Goal: Share content: Share content

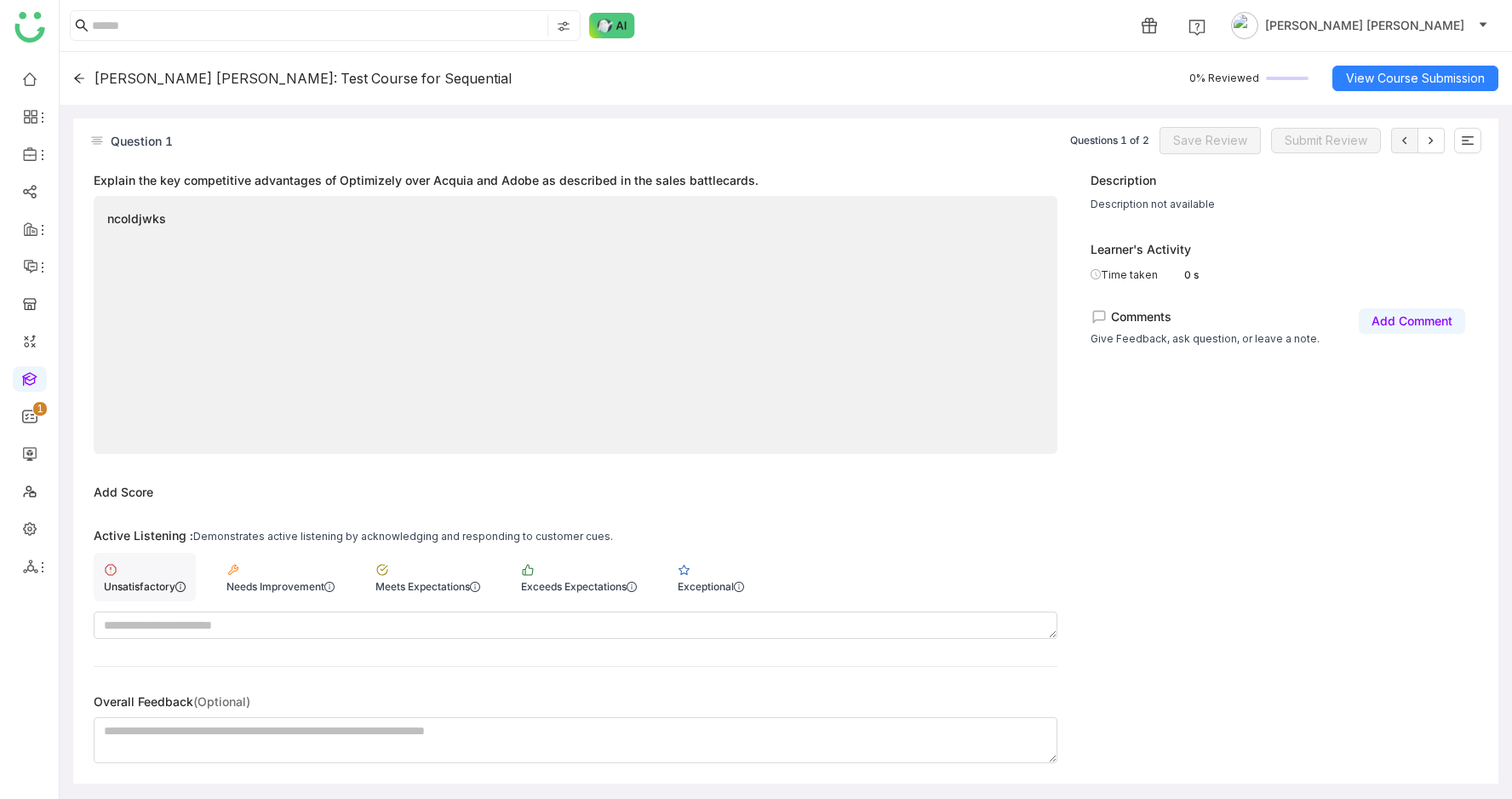
click at [140, 599] on div "Unsatisfactory" at bounding box center [145, 576] width 102 height 49
click at [1461, 138] on button at bounding box center [1469, 141] width 27 height 26
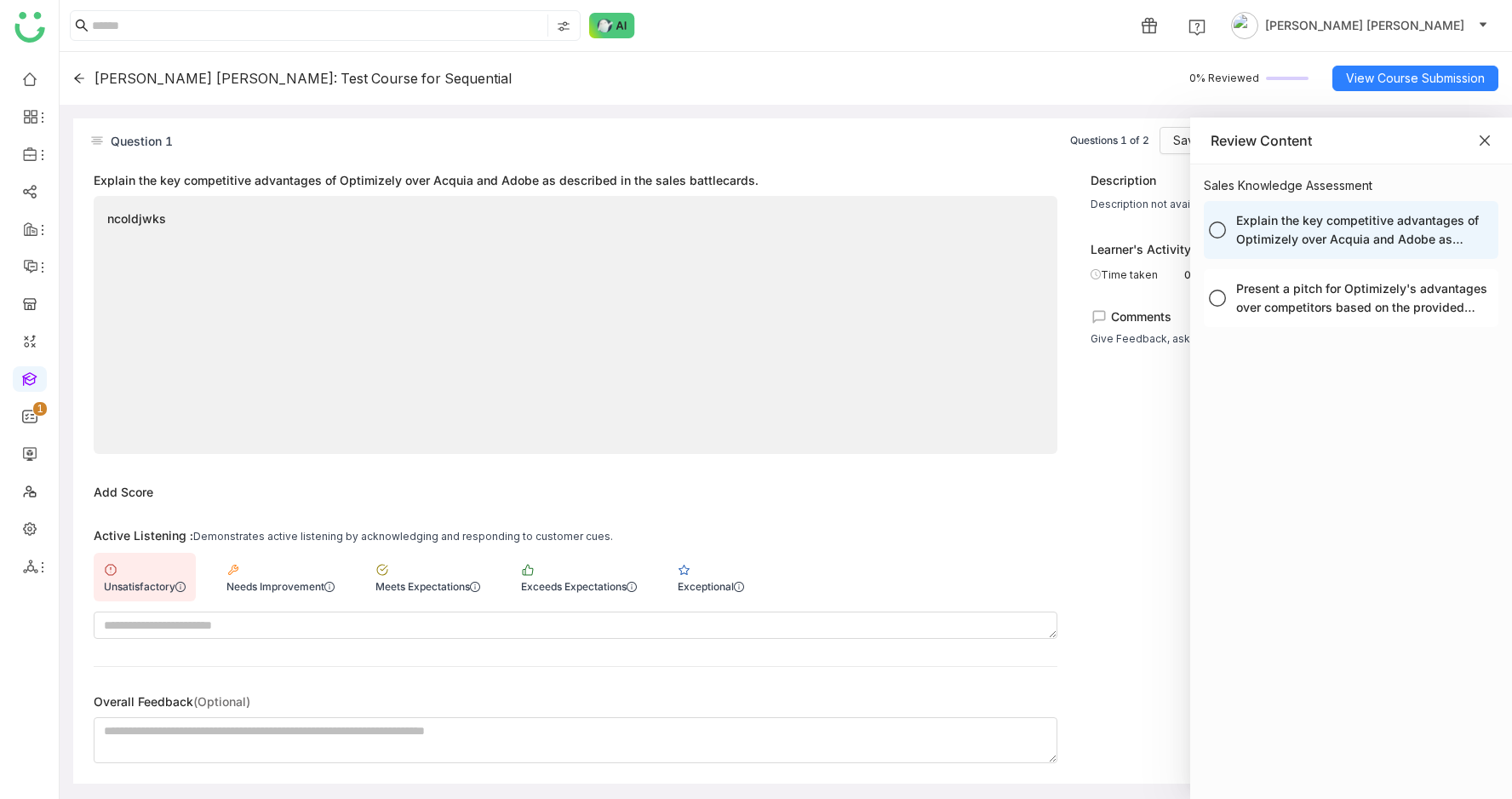
click at [1485, 136] on icon "Close" at bounding box center [1486, 141] width 14 height 14
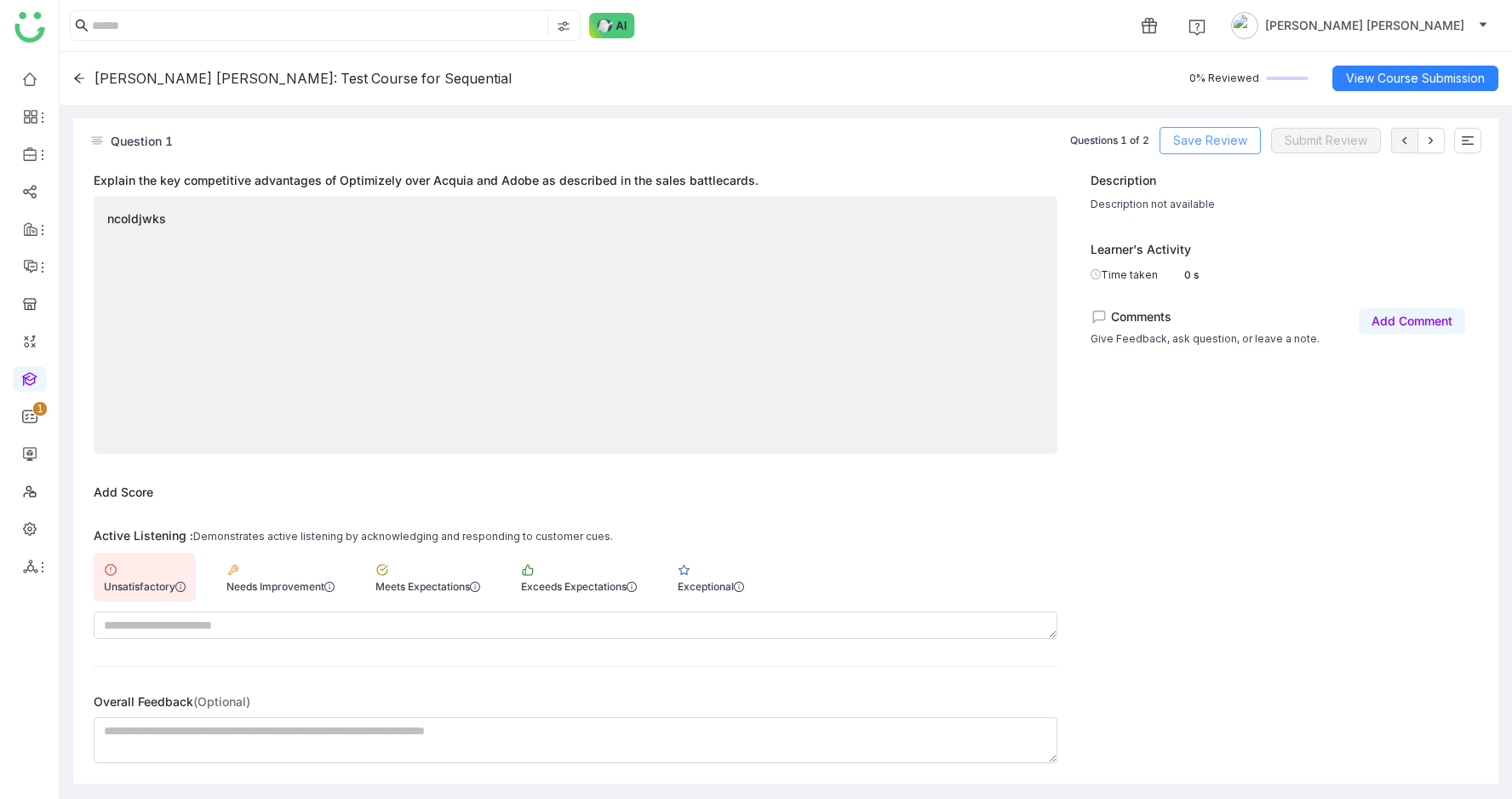
click at [1218, 143] on span "Save Review" at bounding box center [1210, 141] width 74 height 19
click at [1440, 145] on button at bounding box center [1432, 141] width 27 height 26
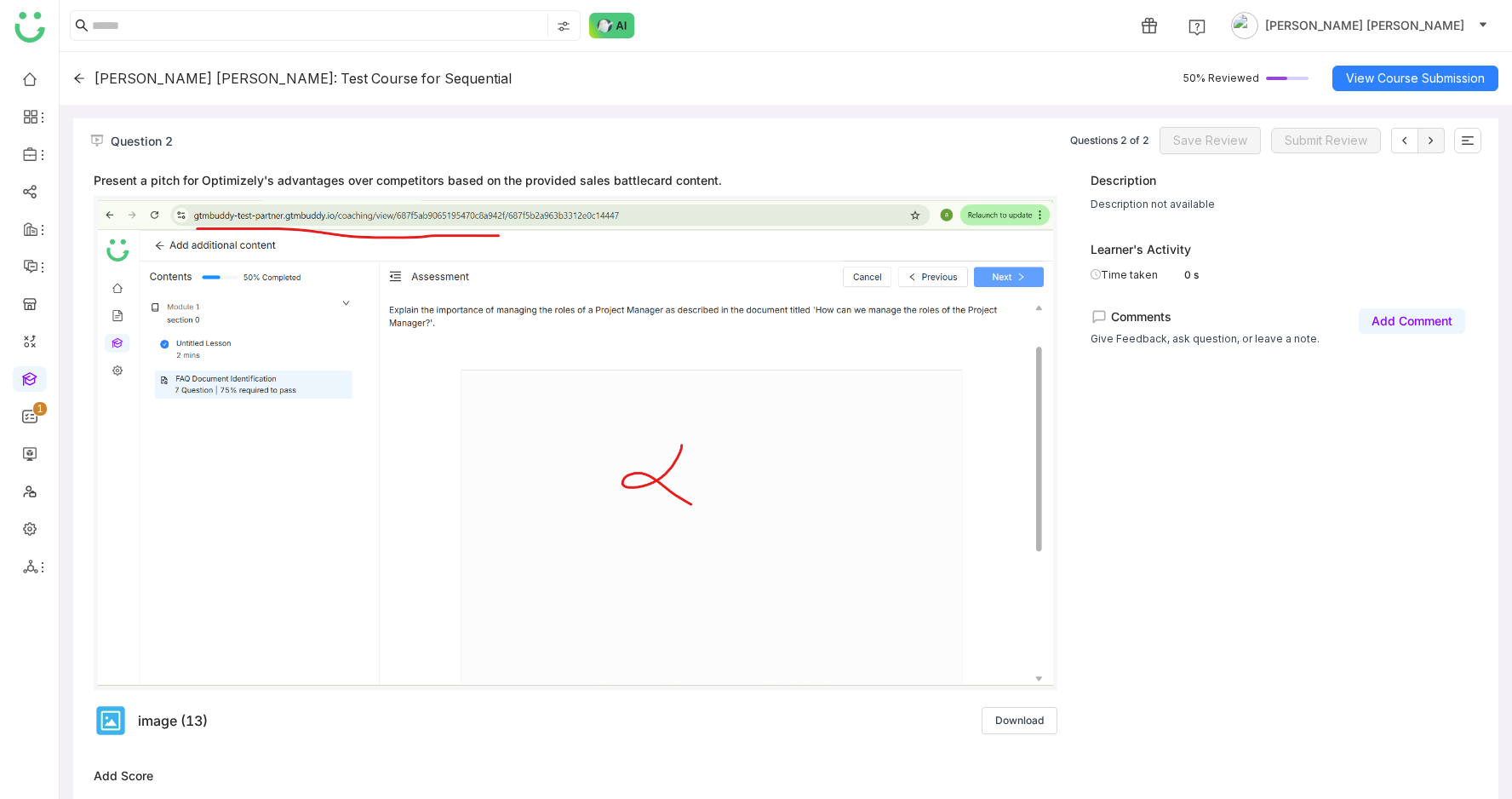
scroll to position [270, 0]
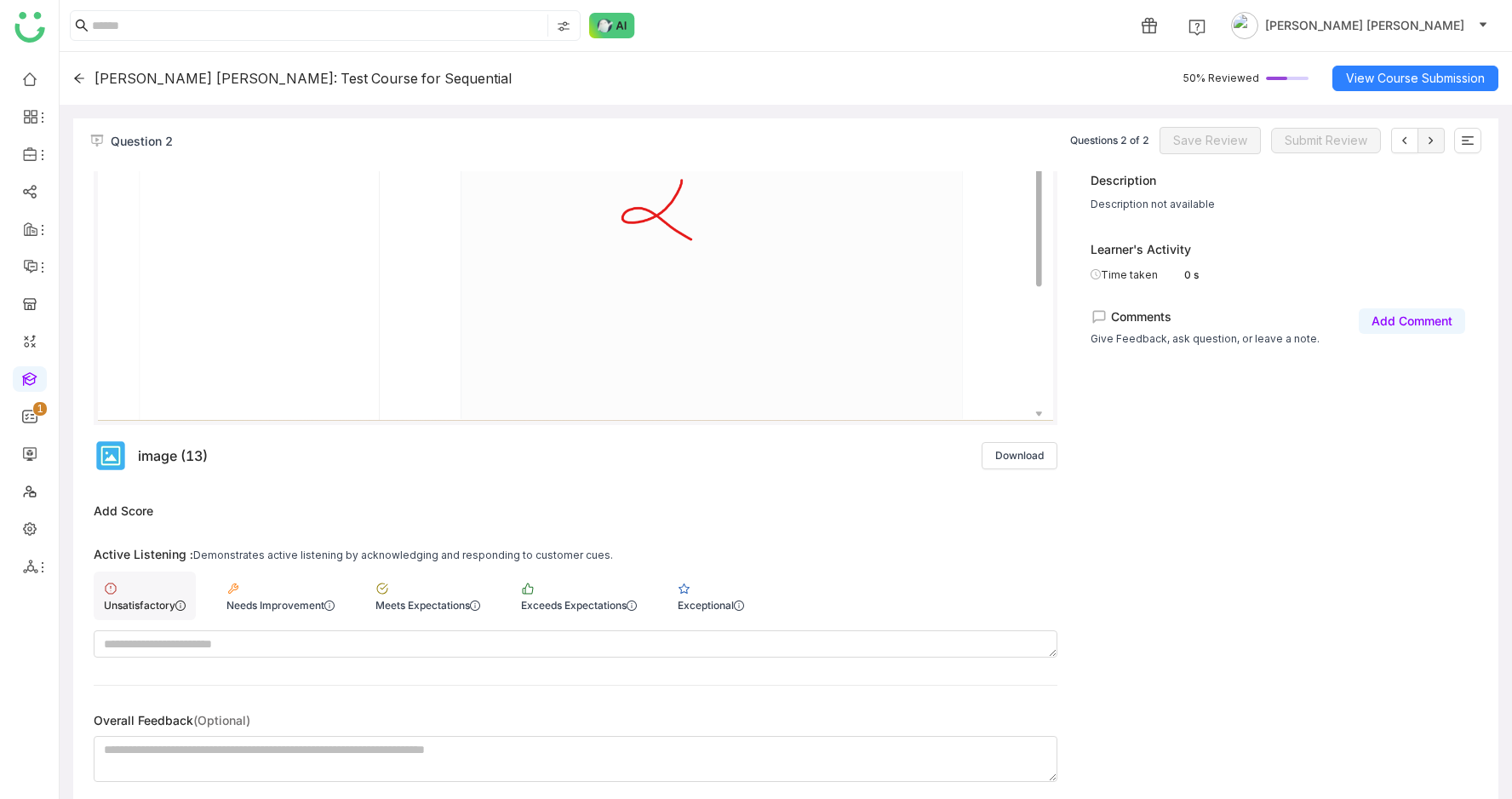
click at [173, 606] on div "Unsatisfactory" at bounding box center [145, 605] width 82 height 13
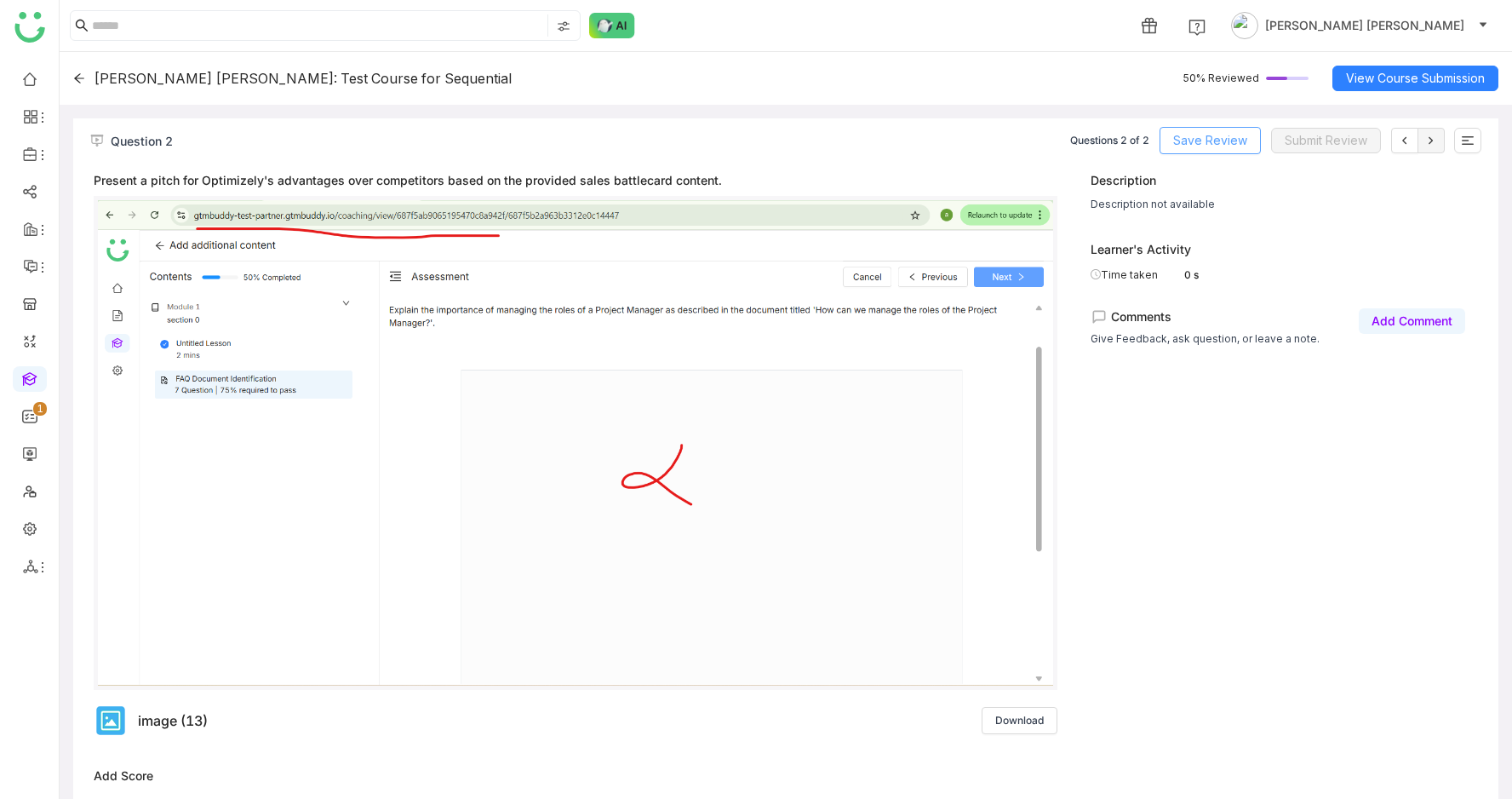
click at [1214, 147] on span "Save Review" at bounding box center [1210, 141] width 74 height 19
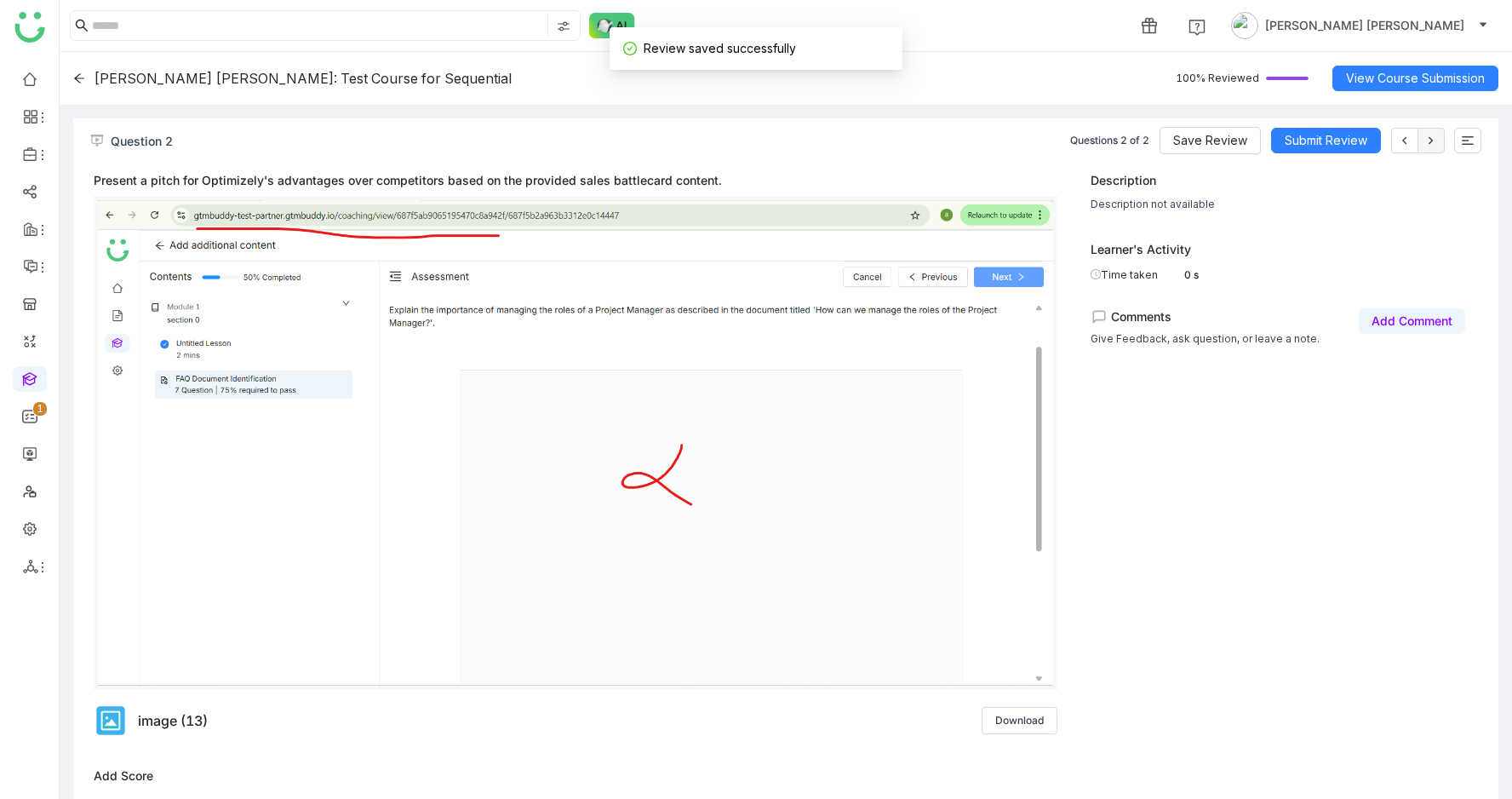
click at [76, 79] on icon at bounding box center [79, 78] width 10 height 9
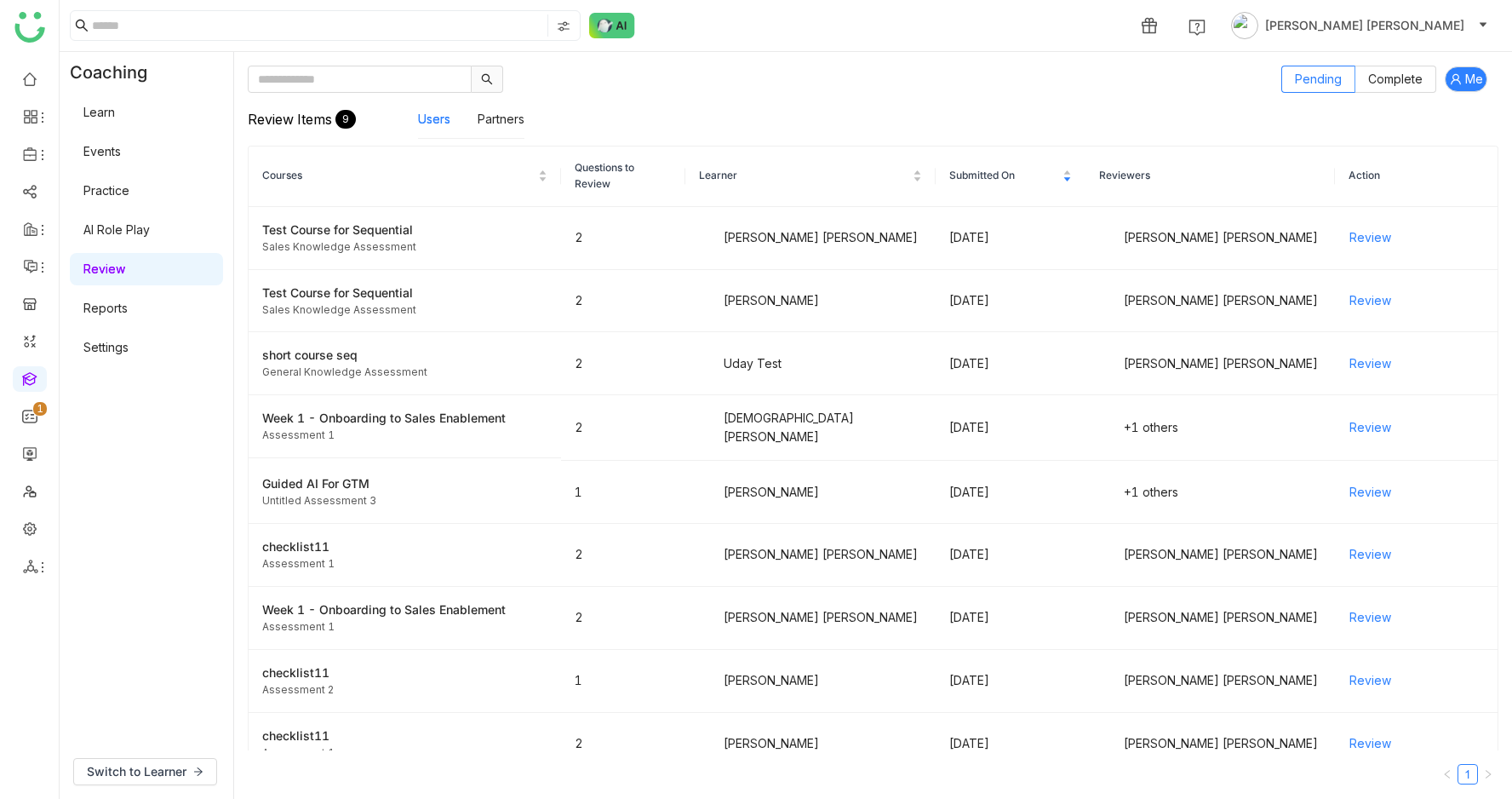
scroll to position [22, 0]
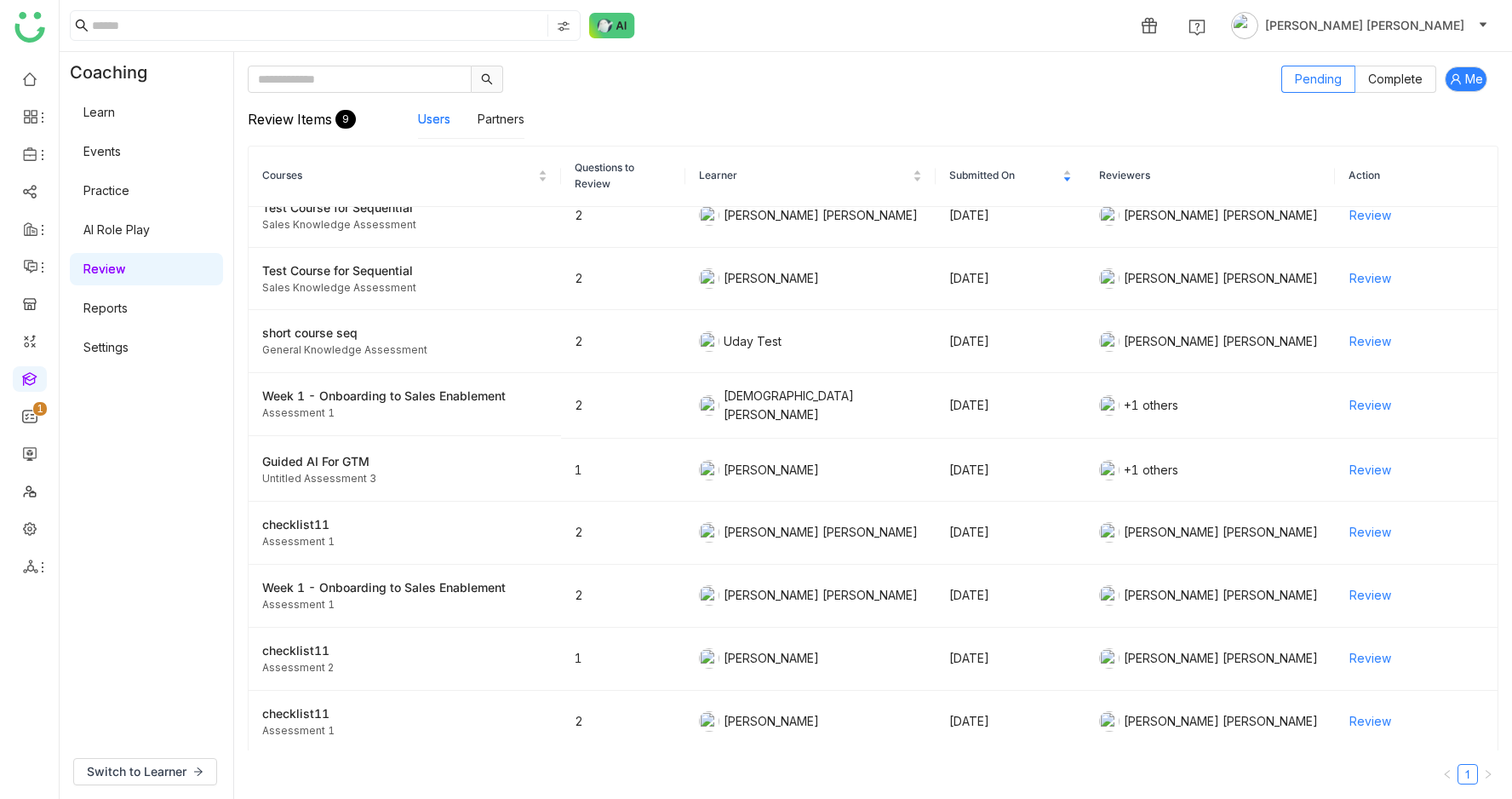
click at [128, 310] on link "Reports" at bounding box center [106, 308] width 44 height 14
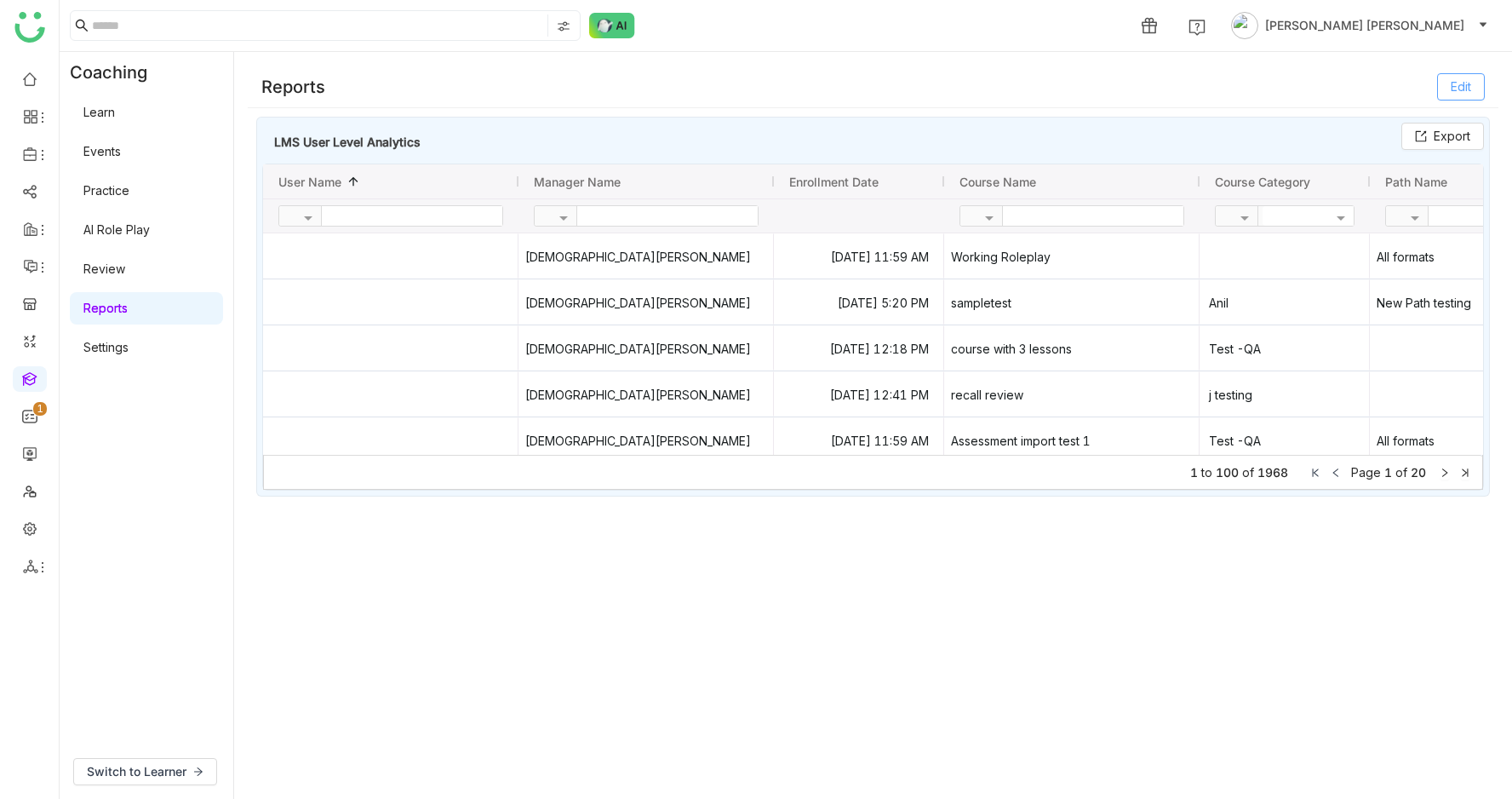
click at [1468, 91] on span "Edit" at bounding box center [1462, 87] width 20 height 19
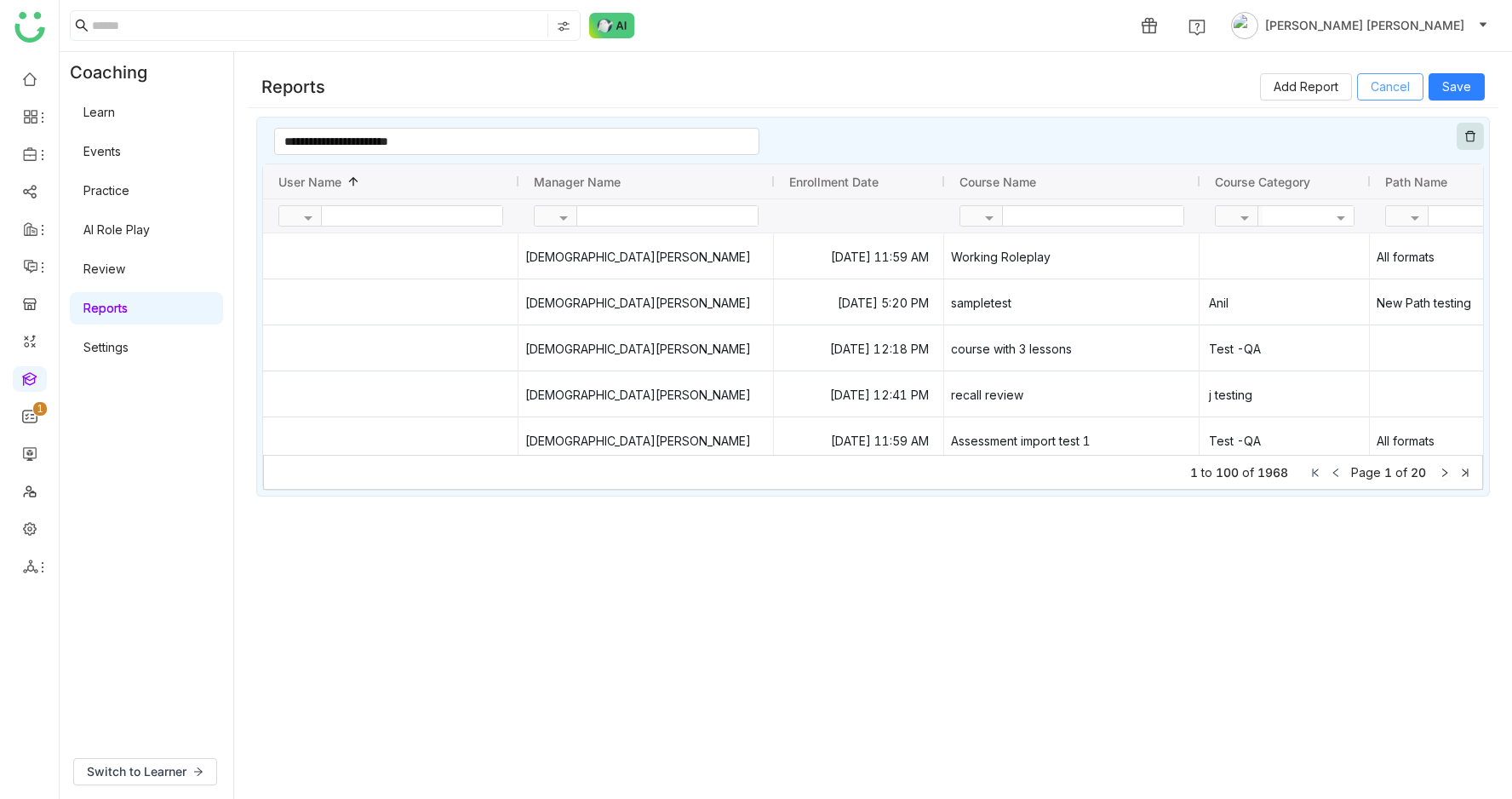
click at [1384, 90] on span "Cancel" at bounding box center [1391, 87] width 39 height 19
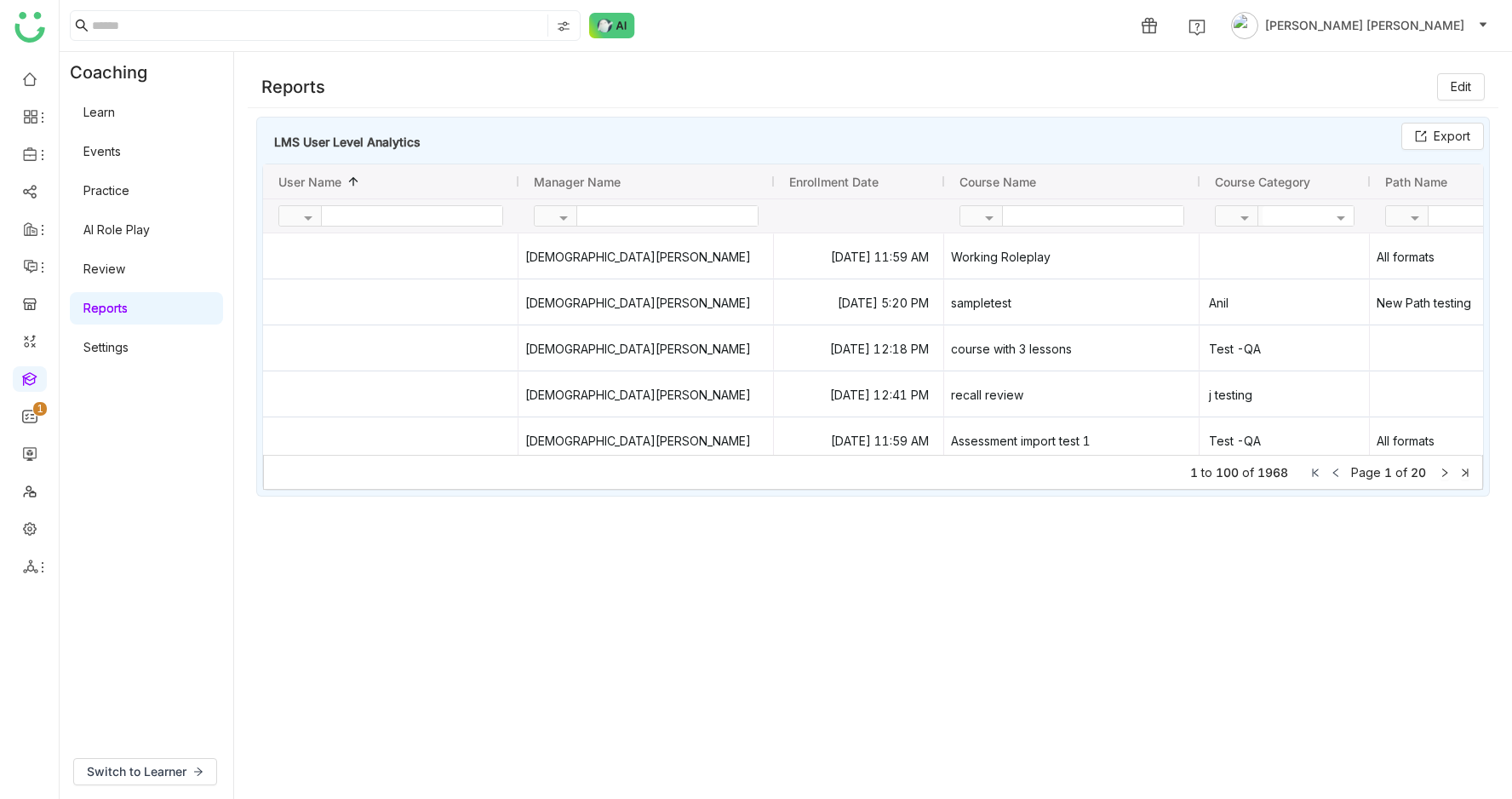
click at [129, 339] on link "Settings" at bounding box center [106, 346] width 45 height 14
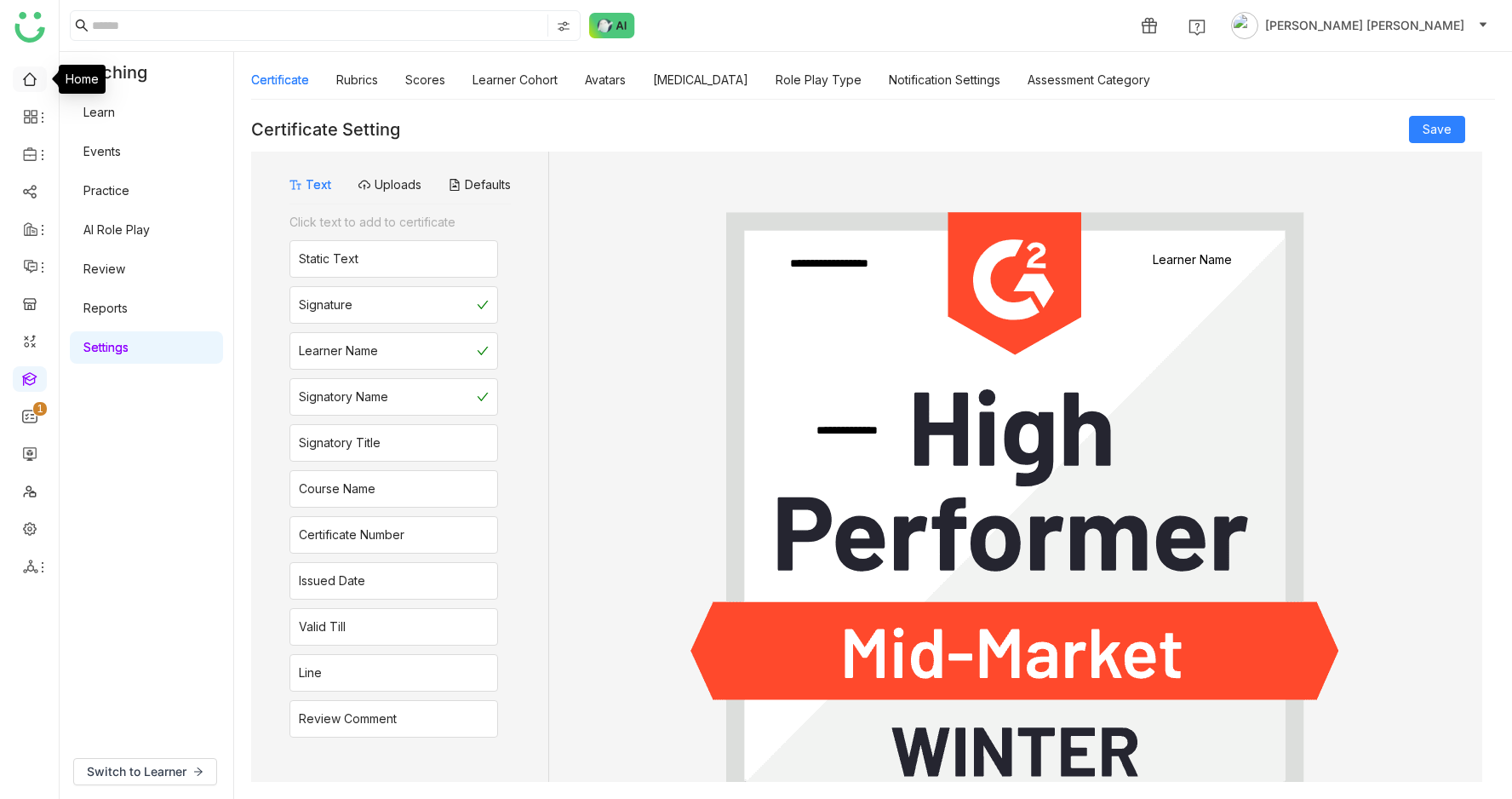
click at [32, 82] on link at bounding box center [30, 78] width 15 height 14
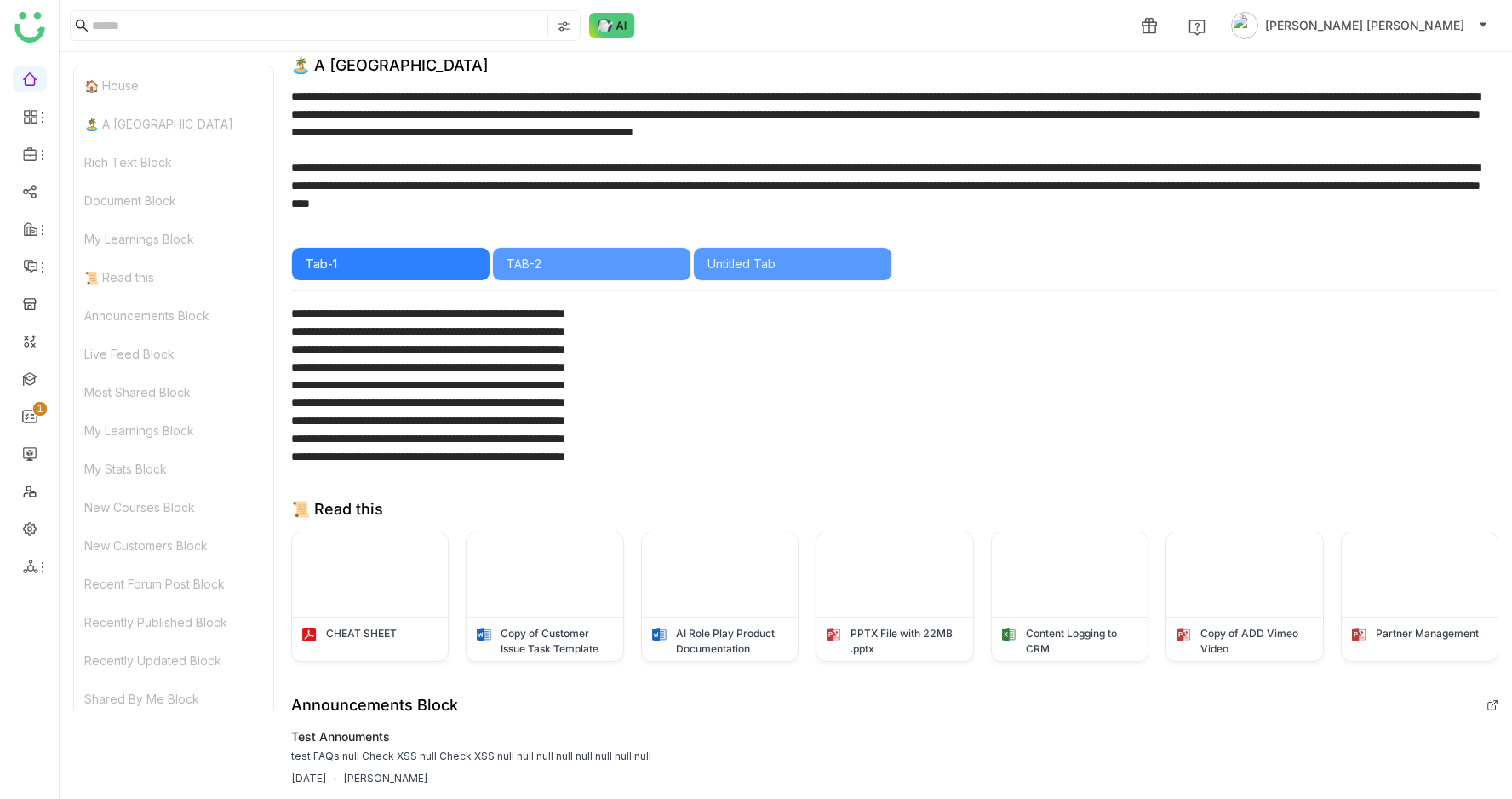
scroll to position [422, 0]
click at [566, 264] on div "TAB-2" at bounding box center [592, 263] width 171 height 19
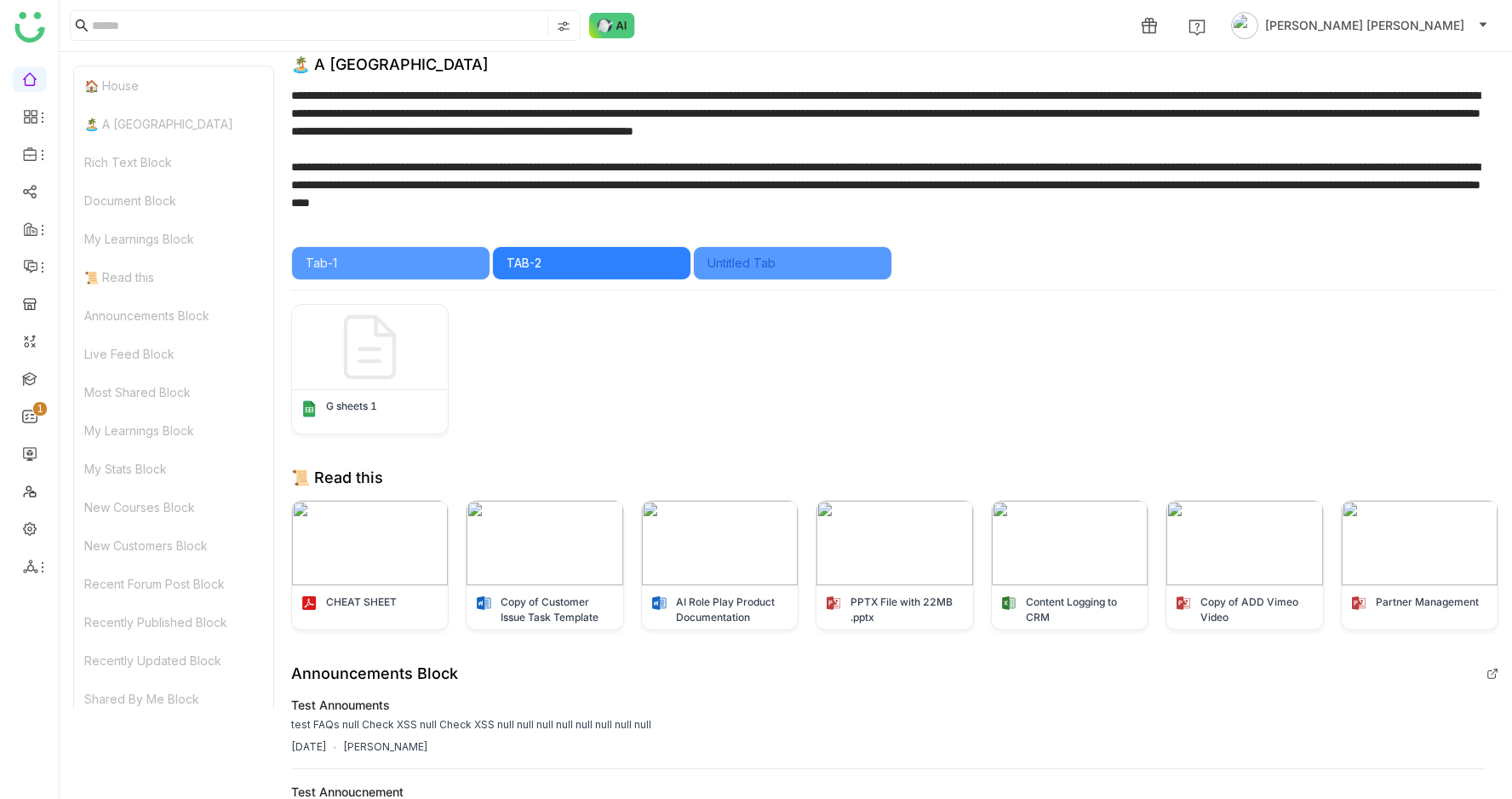
click at [757, 258] on div "Untitled Tab" at bounding box center [793, 263] width 171 height 19
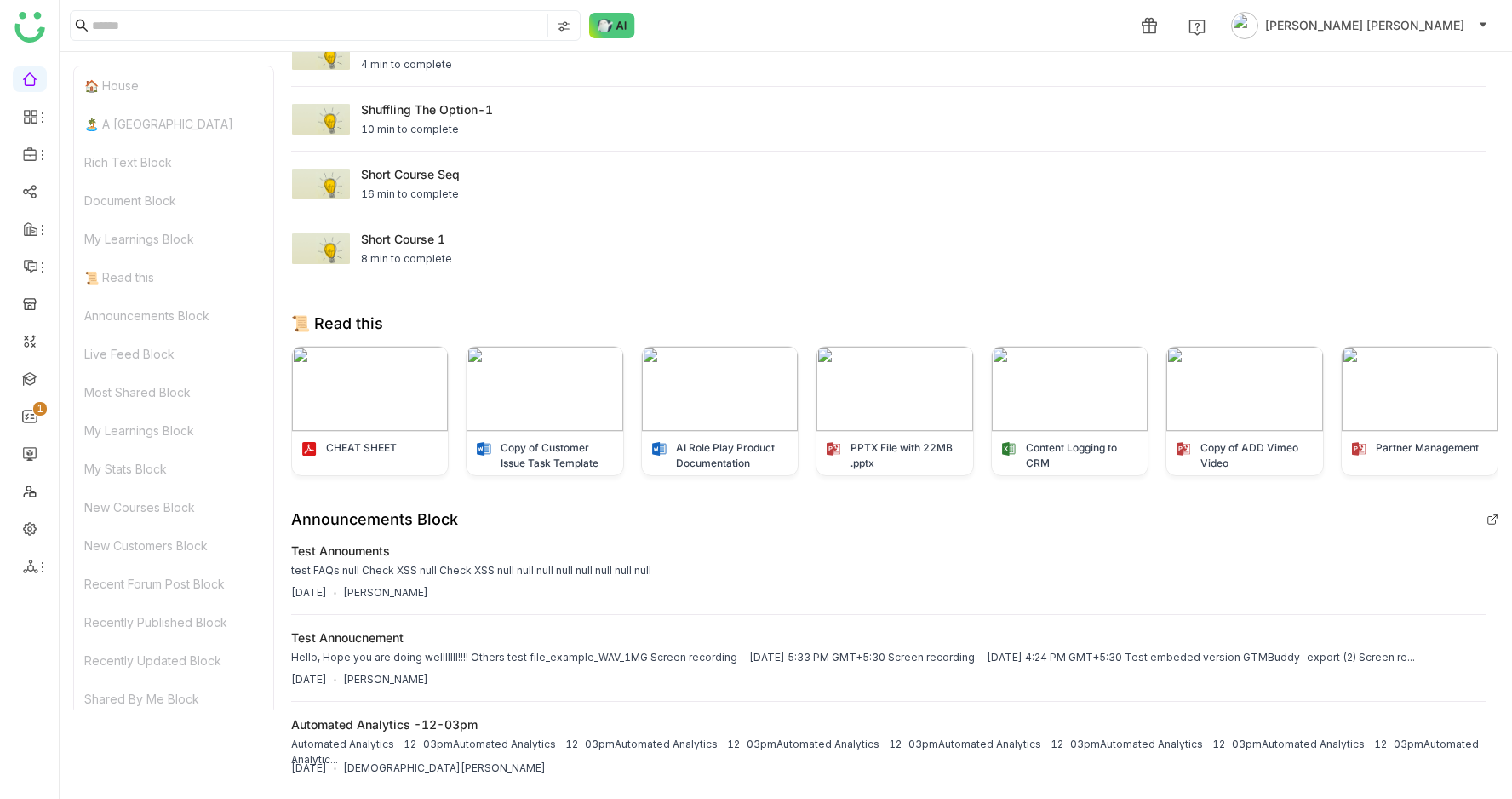
scroll to position [742, 0]
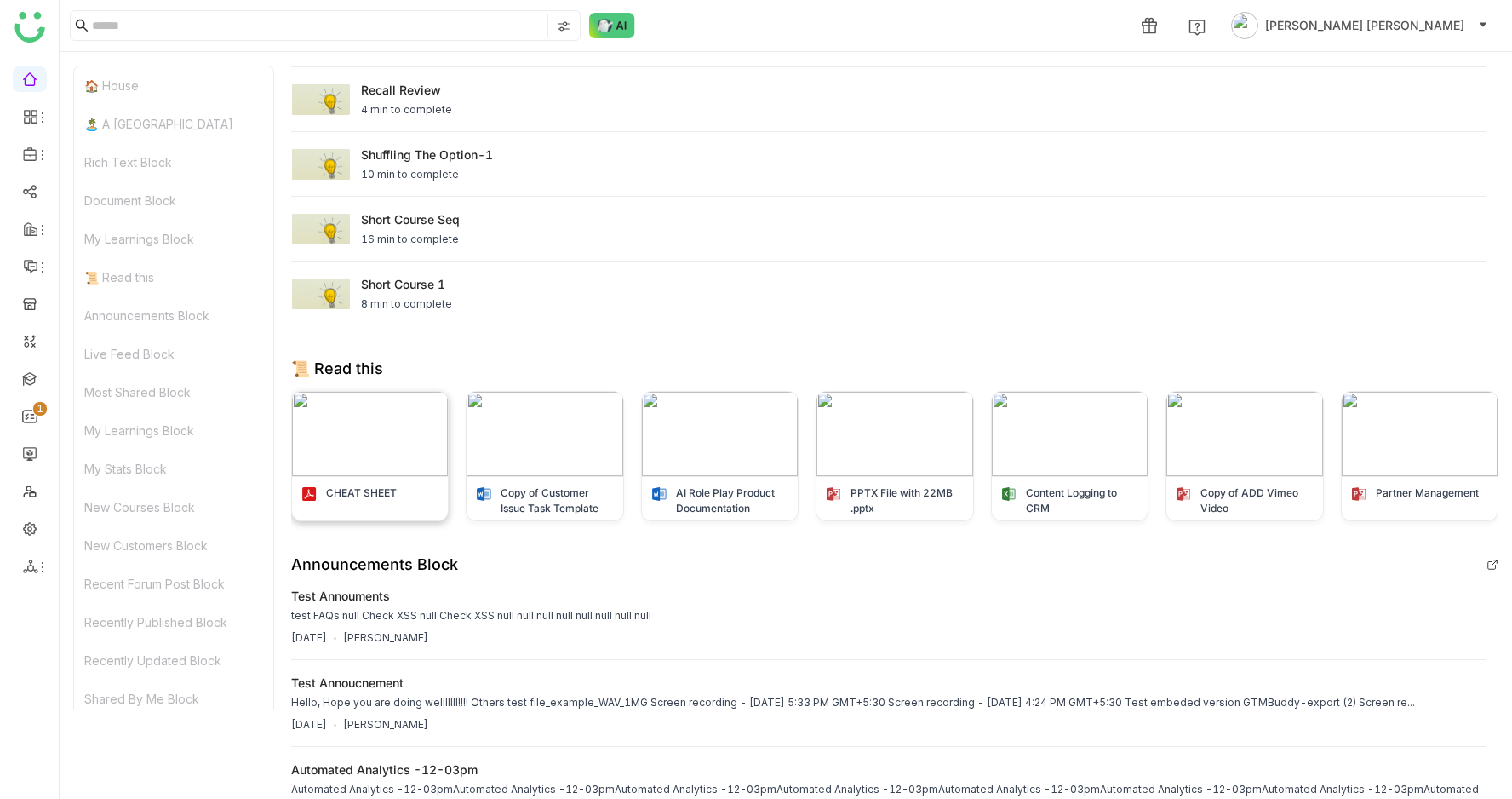
click at [435, 444] on img at bounding box center [370, 433] width 156 height 84
click at [137, 696] on div "Most Shared Block" at bounding box center [174, 691] width 200 height 38
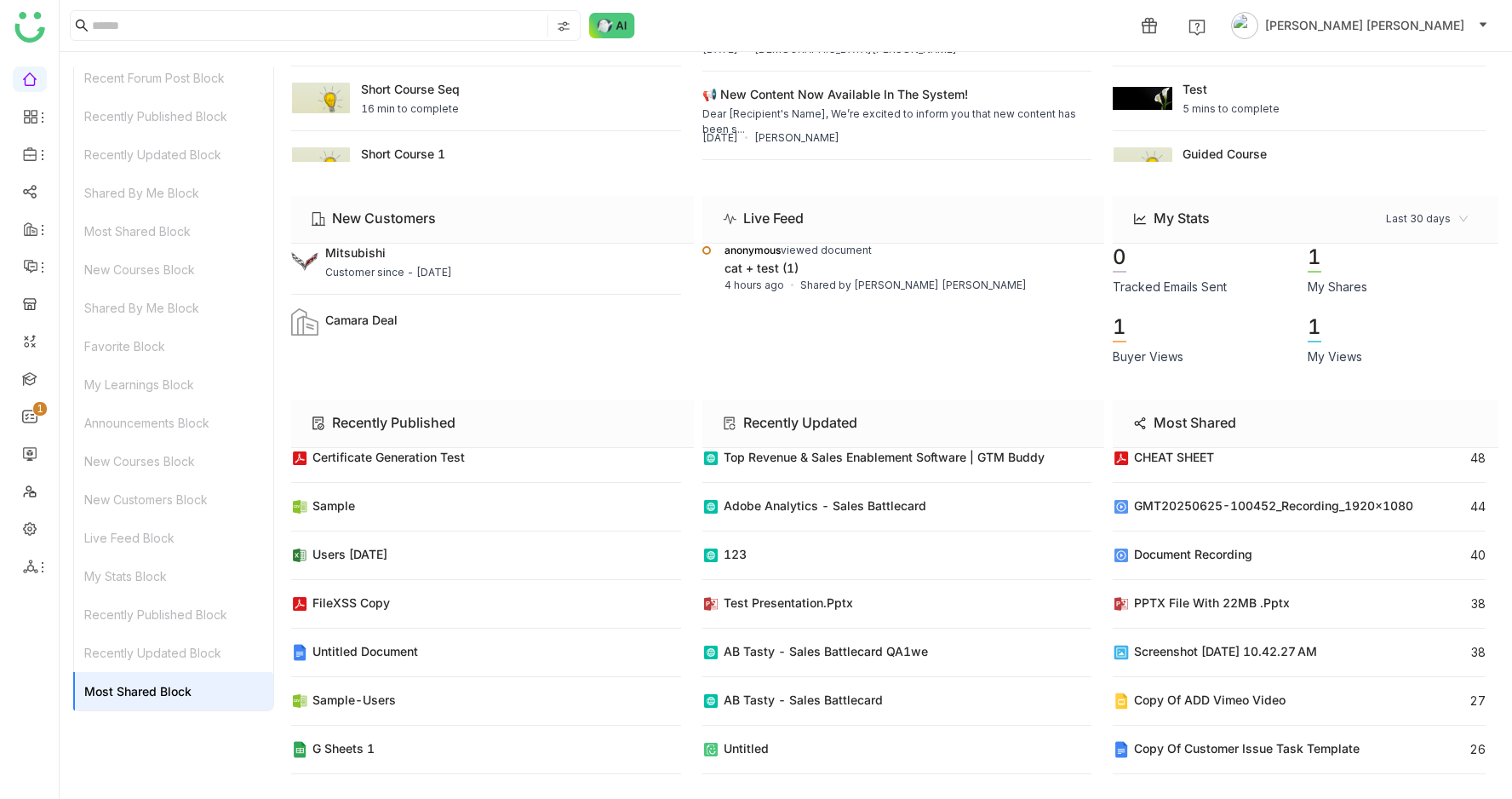
scroll to position [5733, 0]
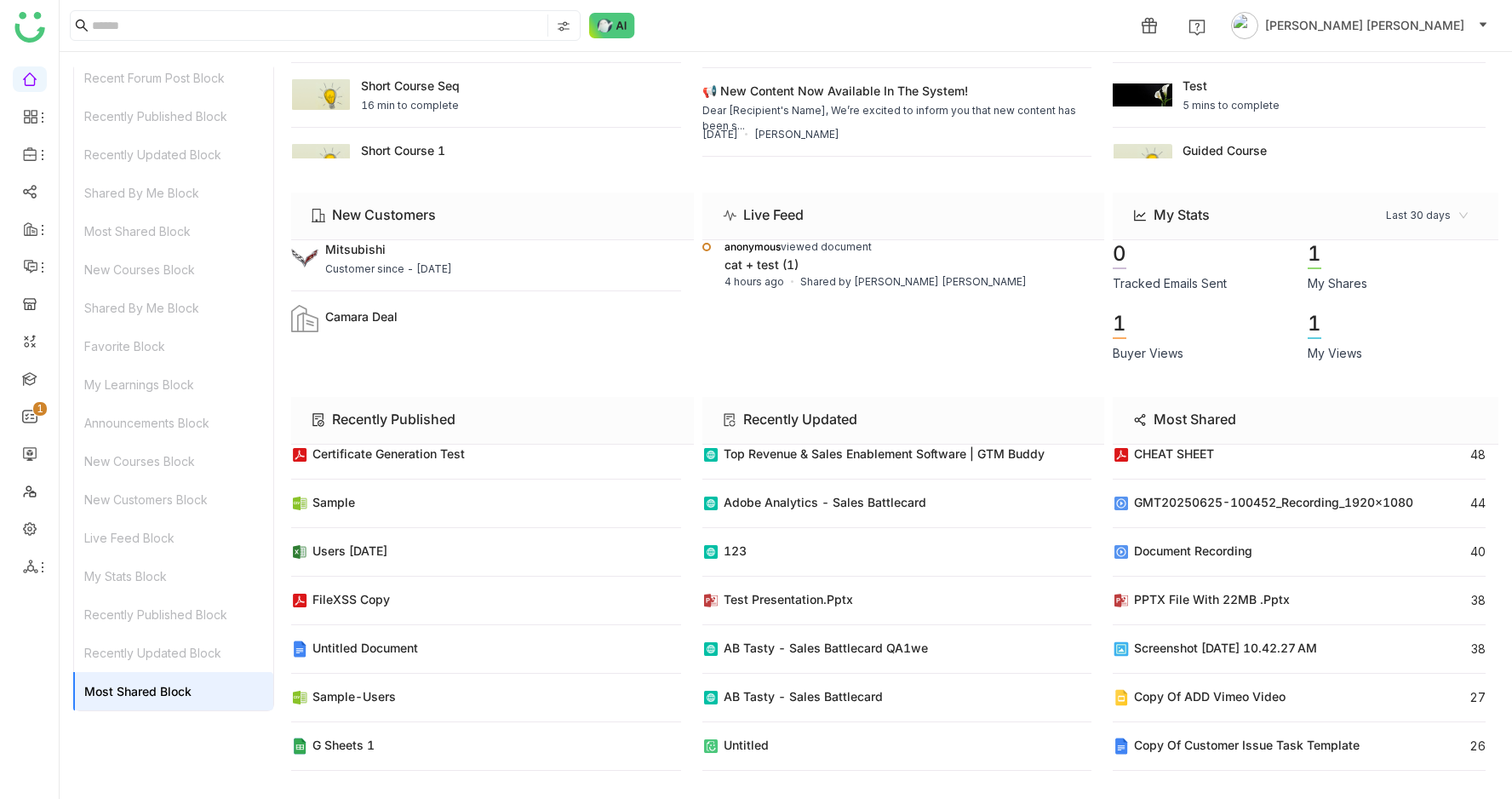
click at [138, 646] on div "Recently Updated Block" at bounding box center [174, 652] width 200 height 38
click at [149, 621] on div "Recently Published Block" at bounding box center [174, 614] width 200 height 38
click at [148, 586] on div "My Stats Block" at bounding box center [174, 576] width 200 height 38
click at [154, 547] on div "Live Feed Block" at bounding box center [174, 537] width 200 height 38
click at [161, 500] on div "New Customers Block" at bounding box center [174, 499] width 200 height 38
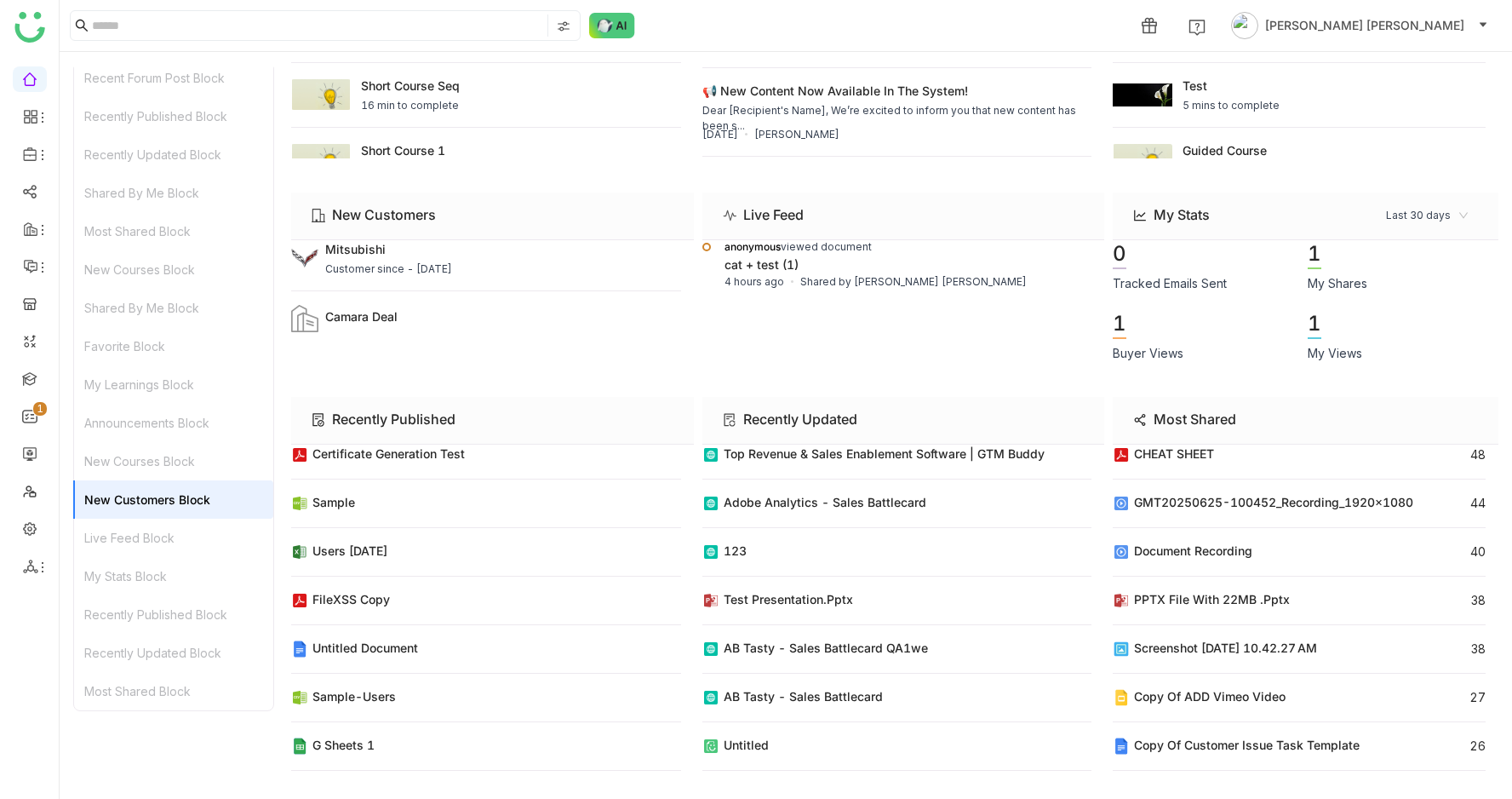
click at [170, 457] on div "New Courses Block" at bounding box center [174, 460] width 200 height 38
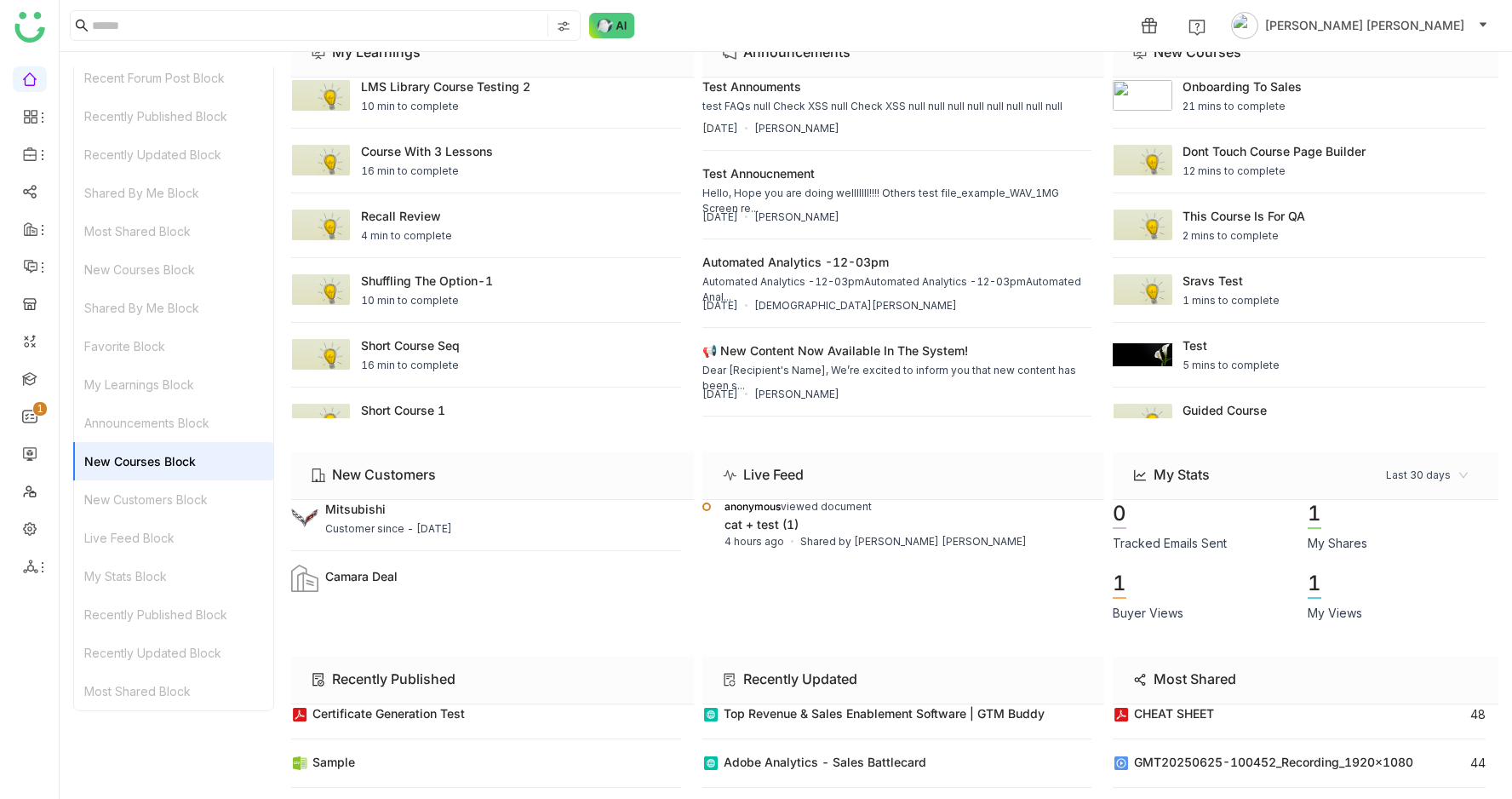
scroll to position [5451, 0]
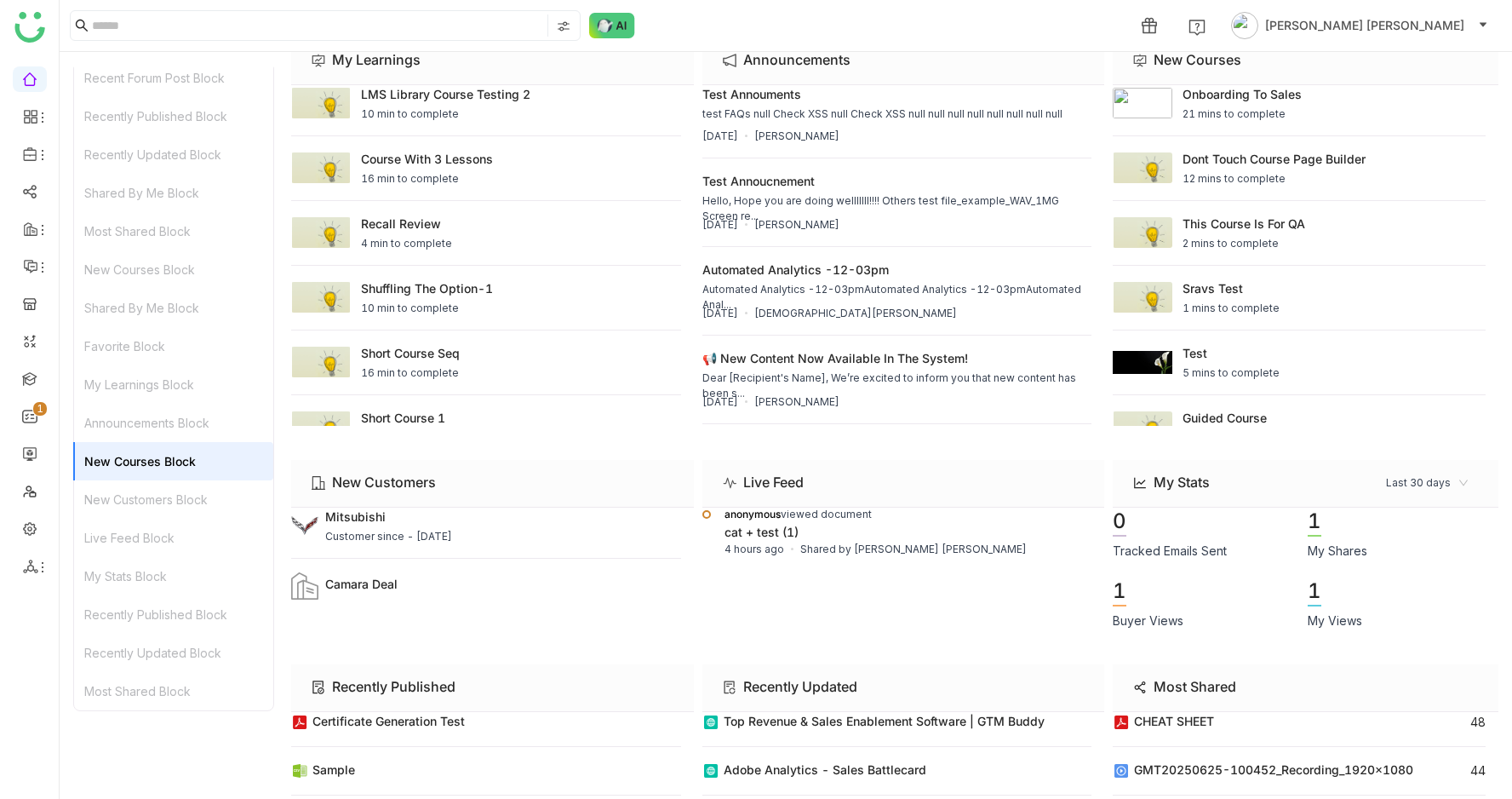
click at [171, 417] on div "Announcements Block" at bounding box center [174, 422] width 200 height 38
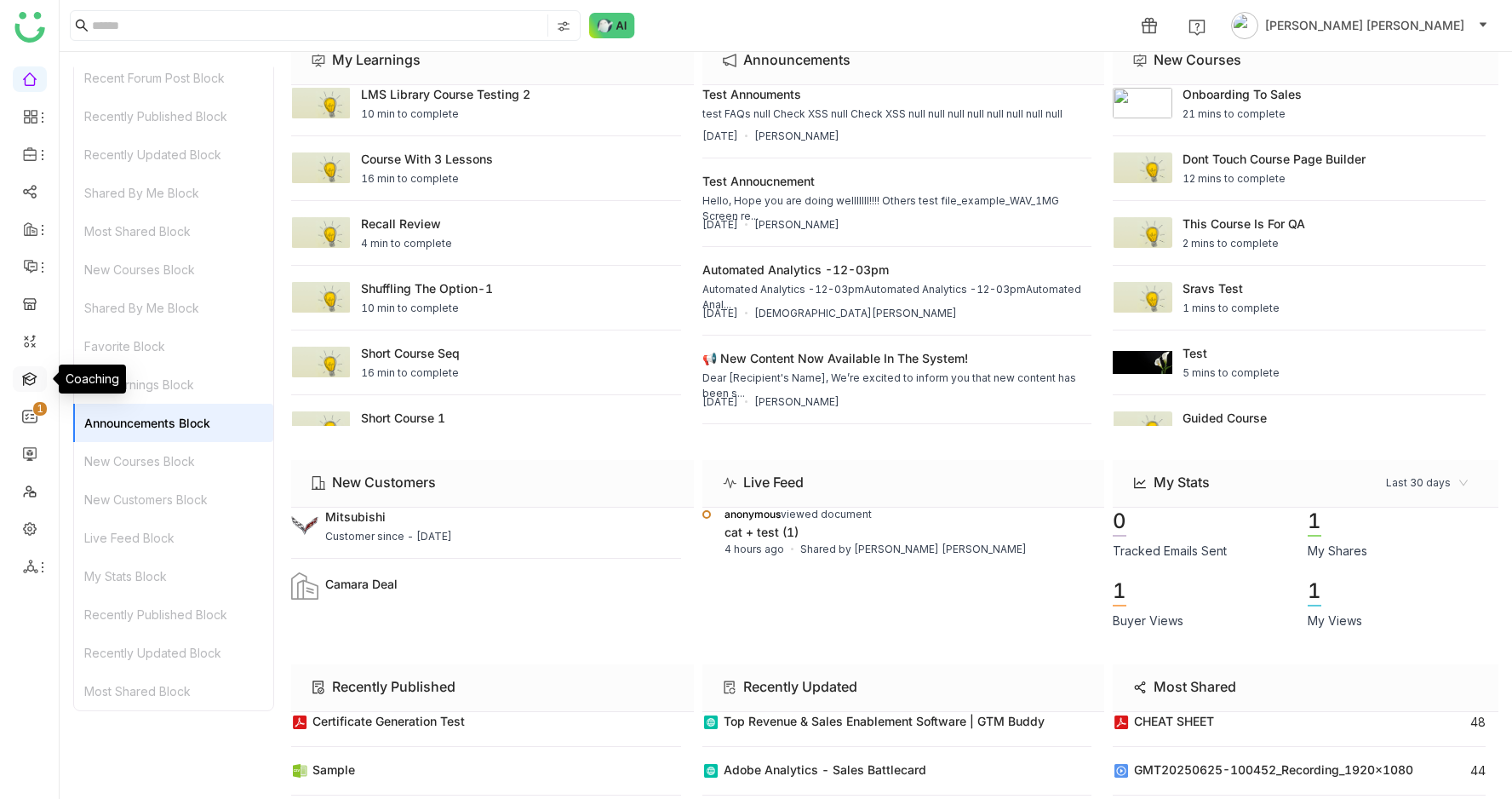
click at [22, 376] on link at bounding box center [30, 377] width 15 height 14
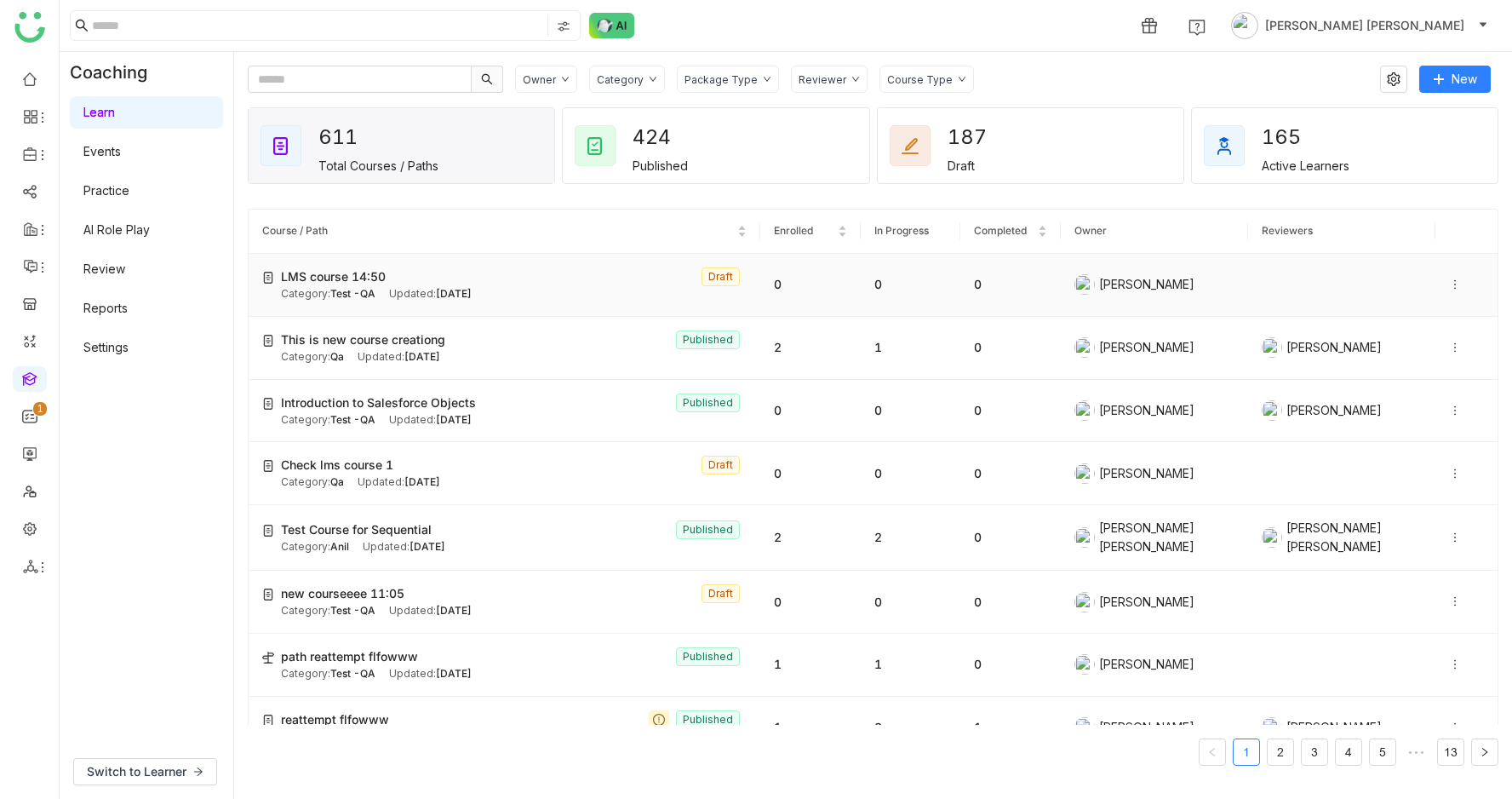
click at [383, 281] on span "LMS course 14:50" at bounding box center [333, 277] width 105 height 19
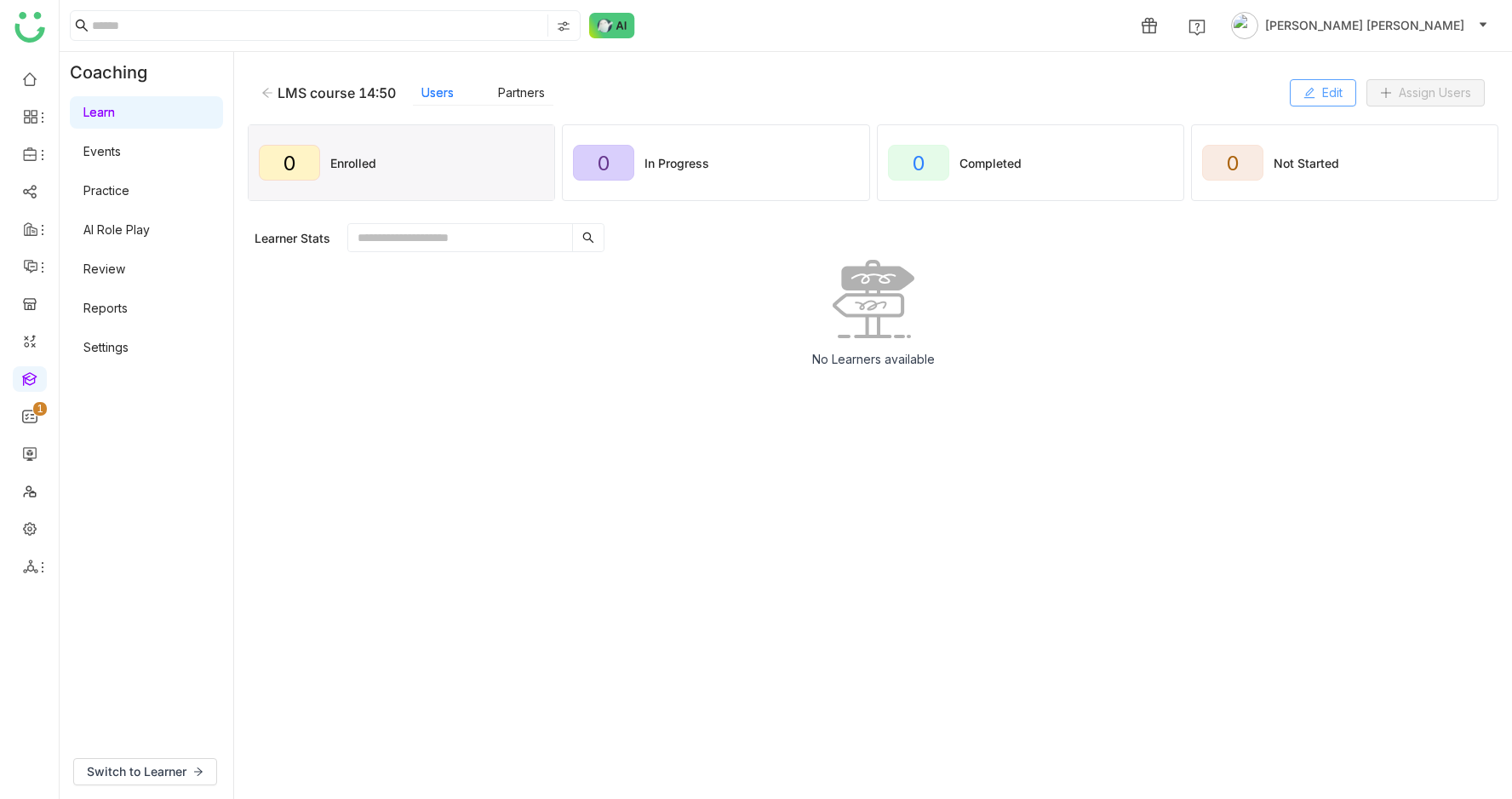
click at [1292, 101] on button "Edit" at bounding box center [1324, 93] width 67 height 27
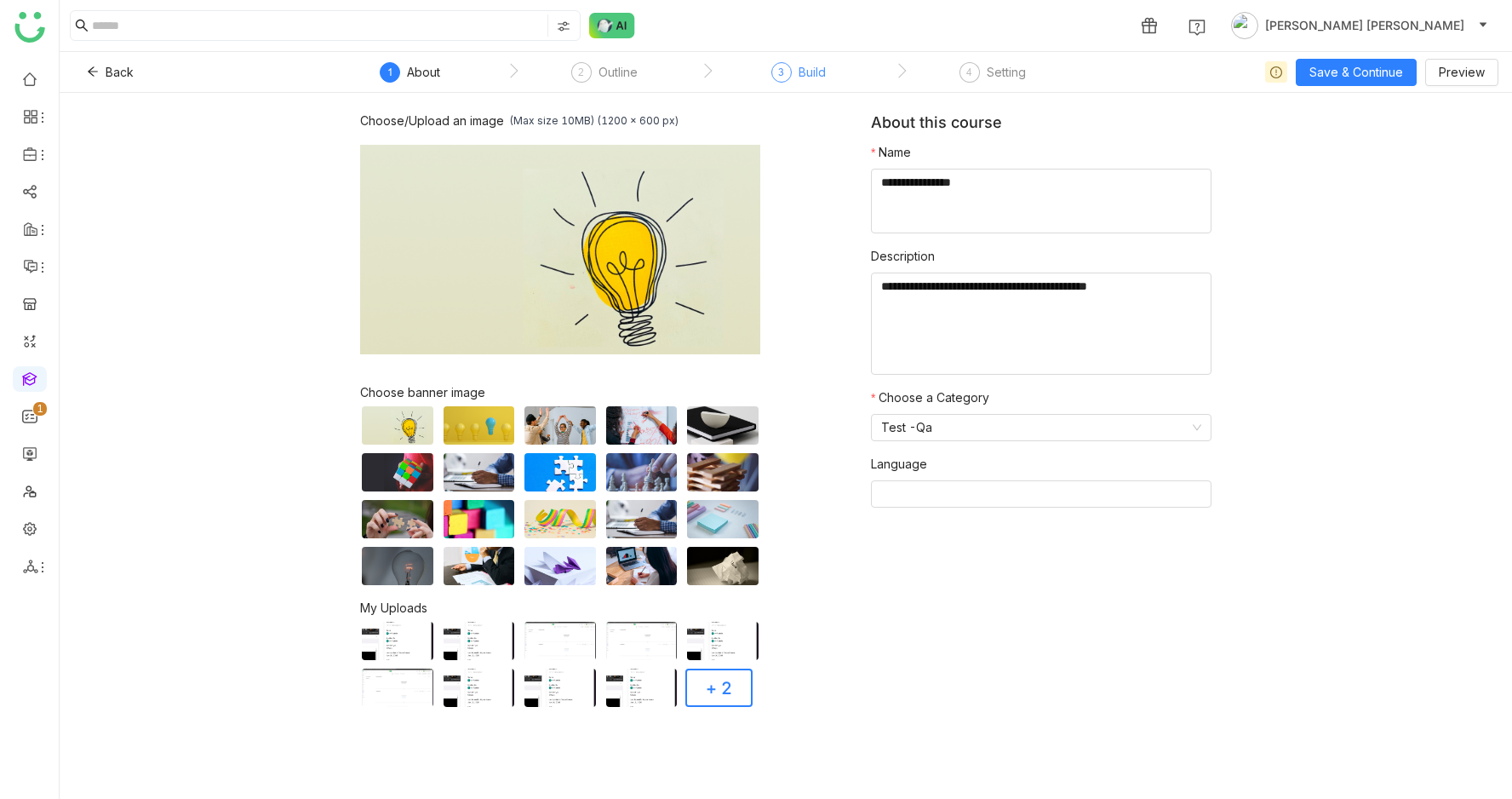
click at [790, 68] on div "3" at bounding box center [782, 72] width 20 height 20
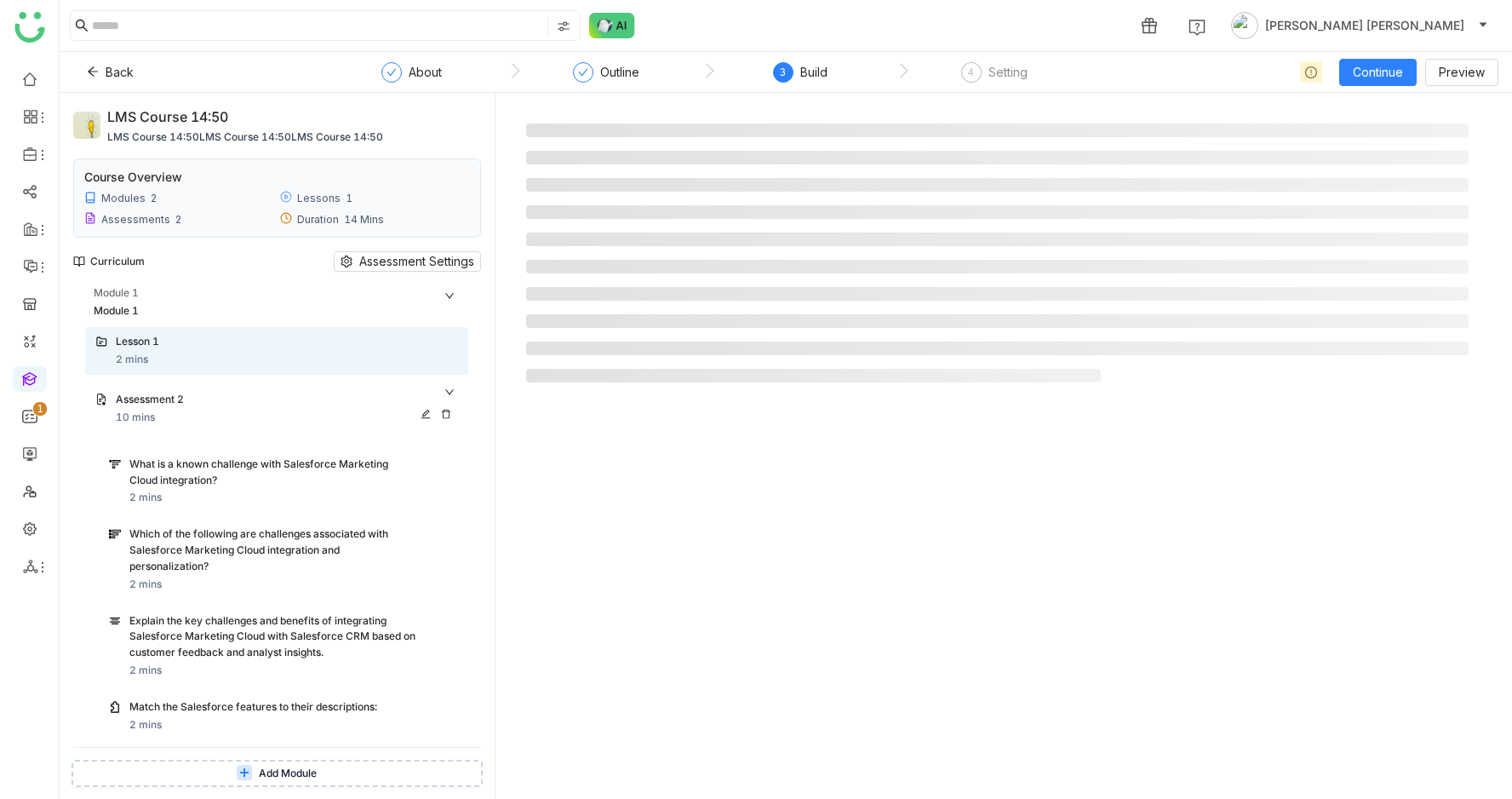
click at [215, 393] on div "Assessment 2" at bounding box center [266, 399] width 301 height 16
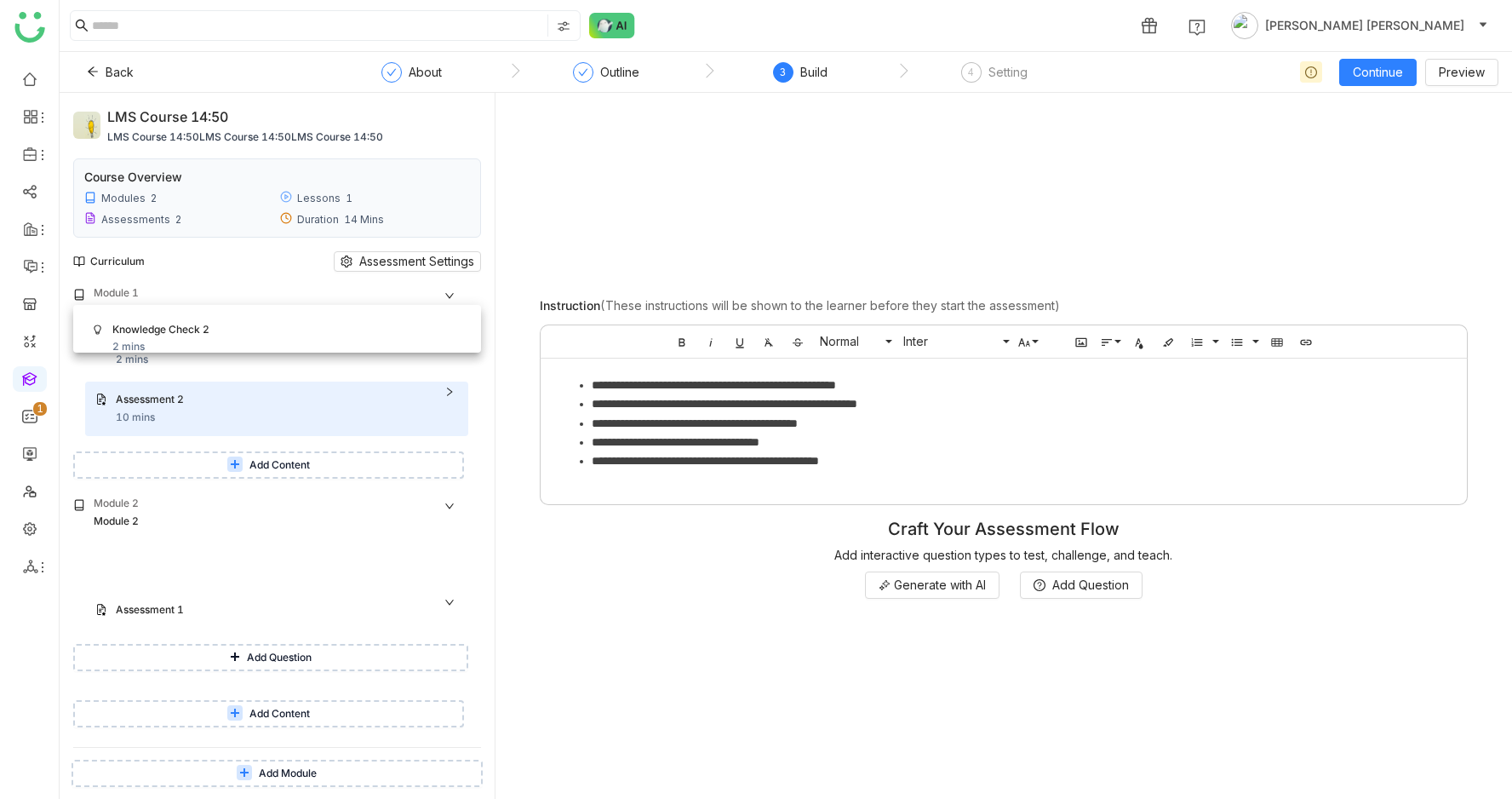
drag, startPoint x: 188, startPoint y: 657, endPoint x: 188, endPoint y: 324, distance: 333.0
drag, startPoint x: 182, startPoint y: 552, endPoint x: 182, endPoint y: 307, distance: 245.0
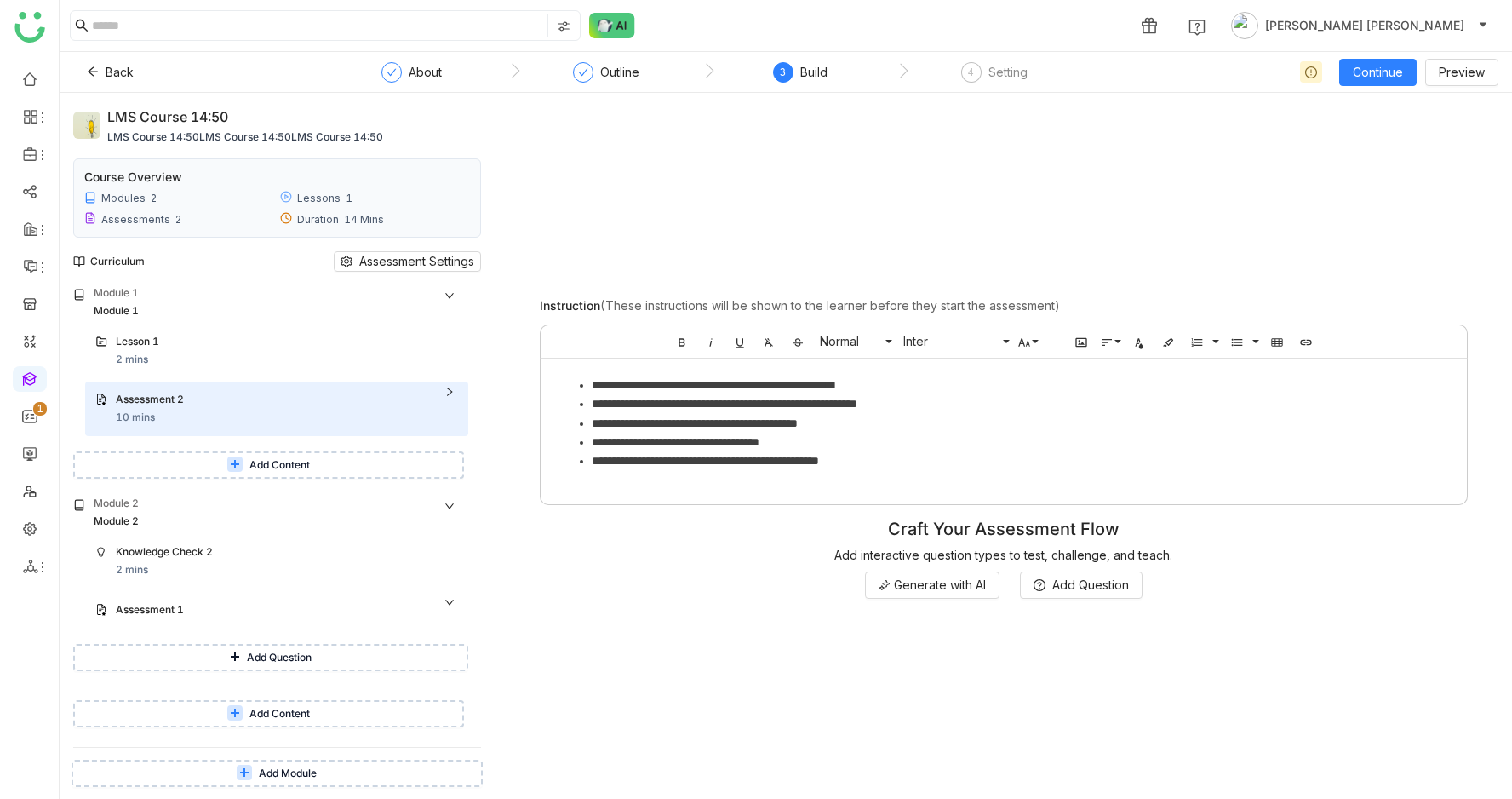
click at [302, 458] on span "Add Content" at bounding box center [280, 465] width 61 height 16
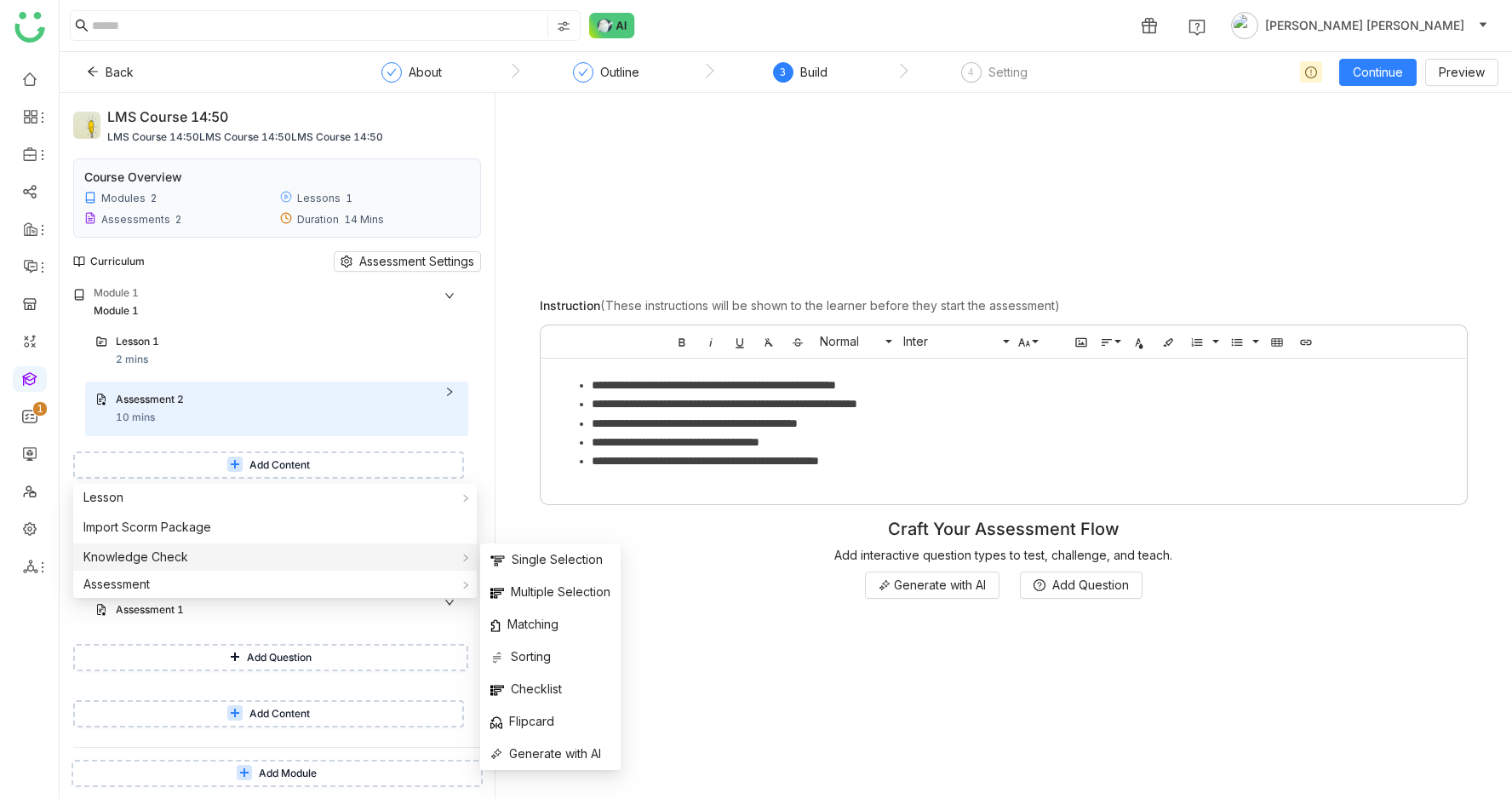
click at [327, 546] on div "Knowledge Check" at bounding box center [275, 557] width 403 height 27
click at [522, 554] on span "Single Selection" at bounding box center [547, 559] width 113 height 19
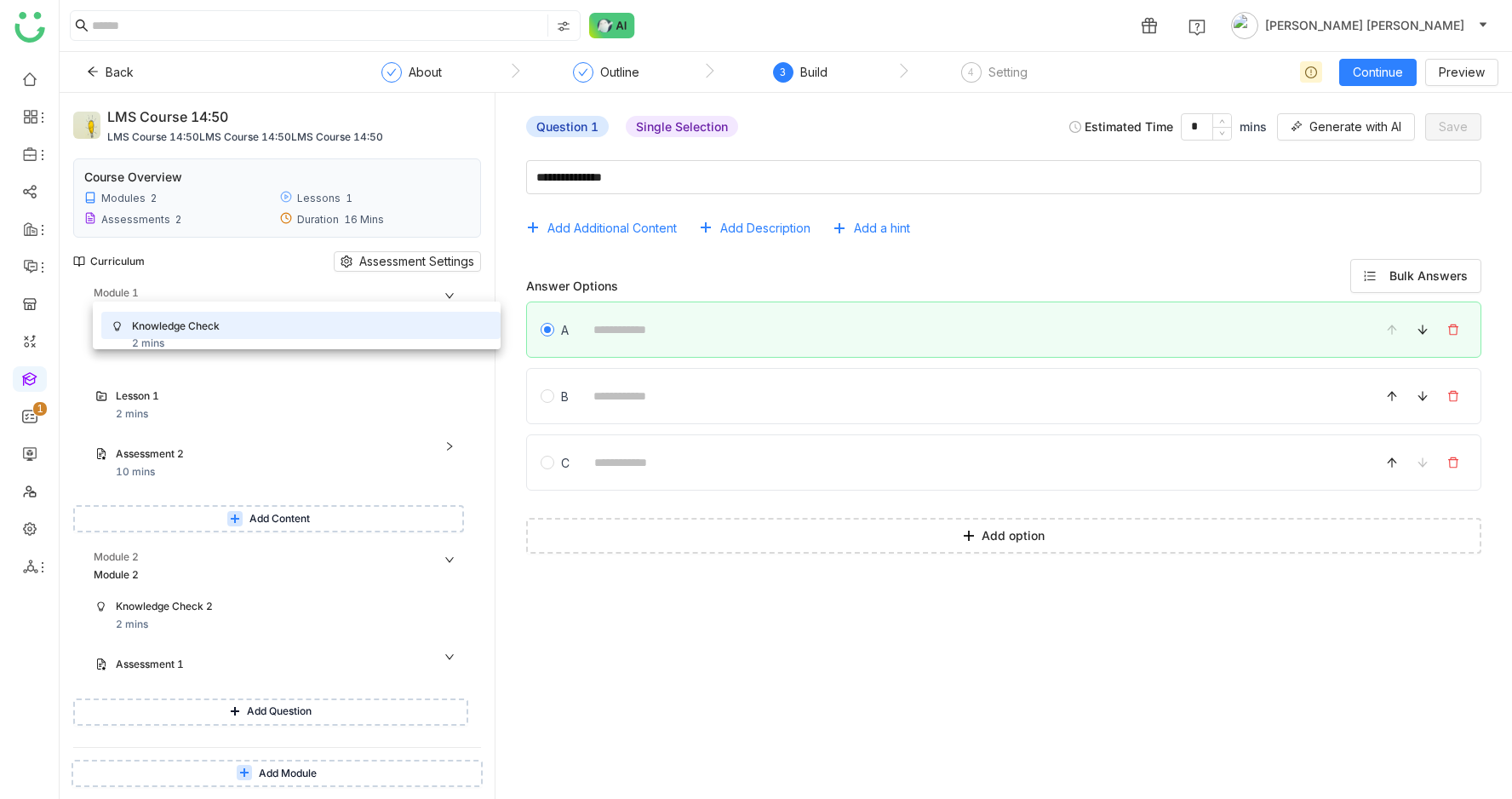
drag, startPoint x: 316, startPoint y: 486, endPoint x: 336, endPoint y: 345, distance: 142.4
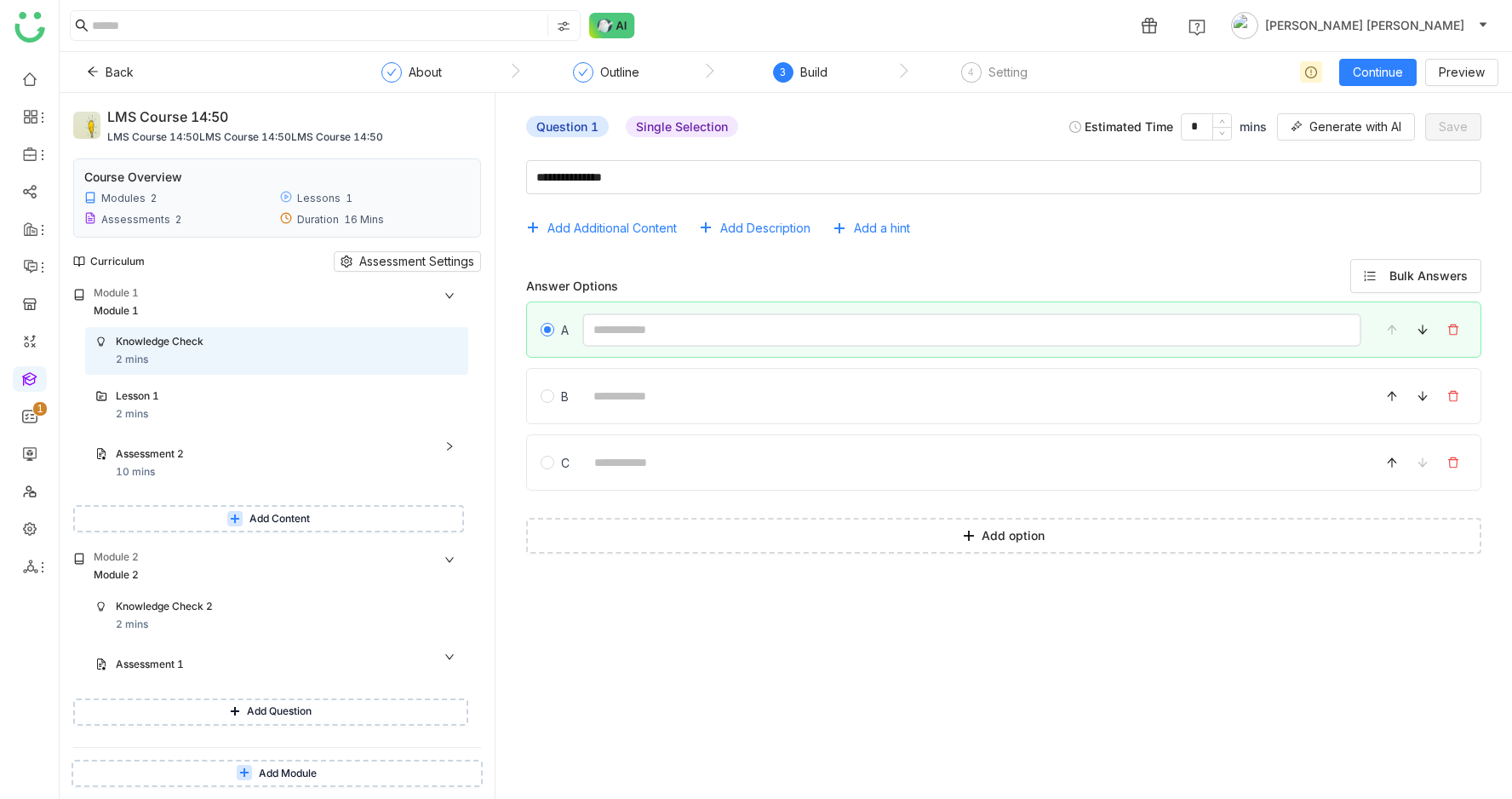
click at [686, 327] on input at bounding box center [972, 329] width 779 height 33
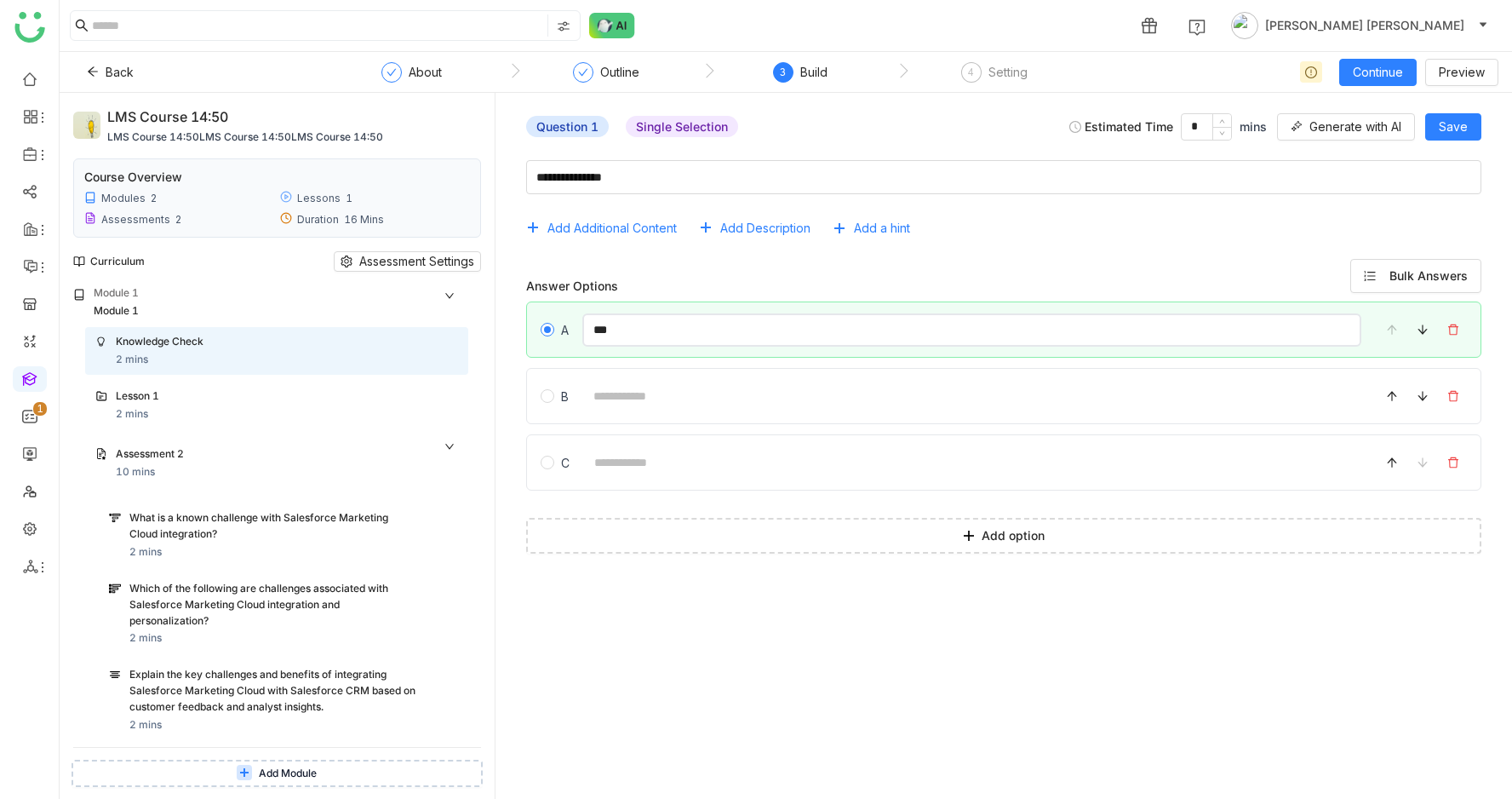
type input "***"
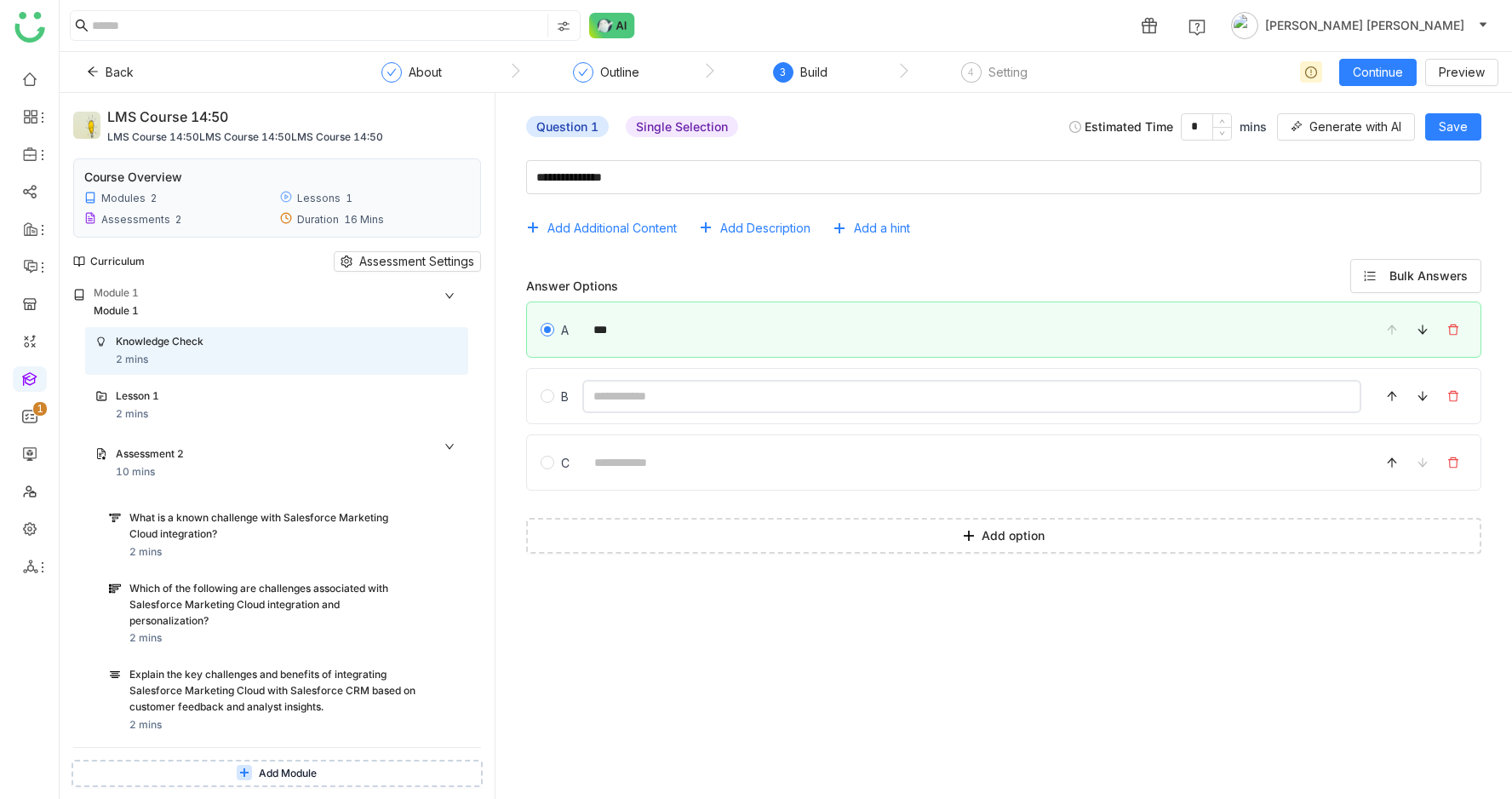
click at [630, 385] on input at bounding box center [972, 396] width 779 height 33
type input "******"
click at [1464, 136] on button "Save" at bounding box center [1454, 127] width 56 height 27
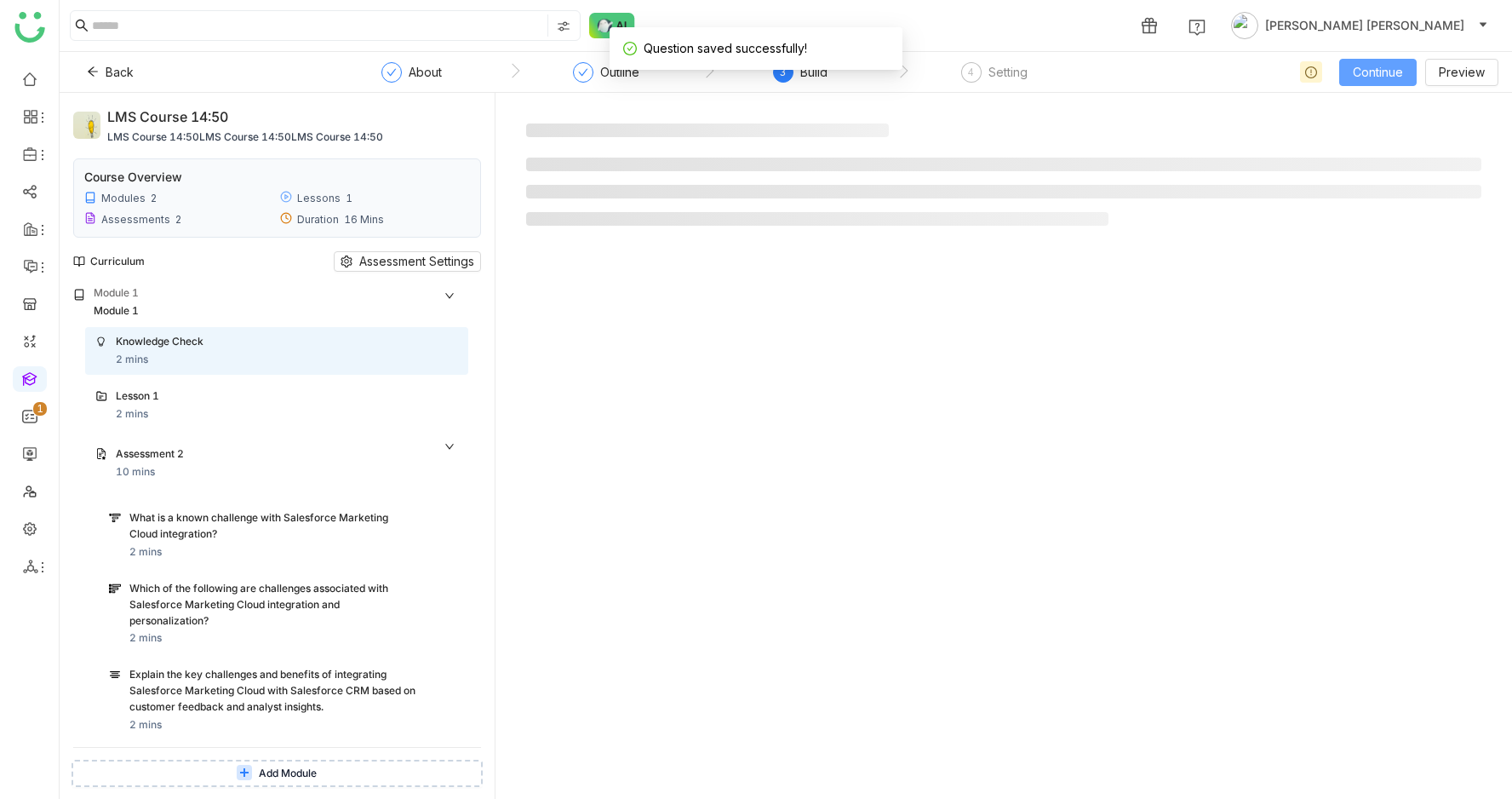
click at [1376, 71] on span "Continue" at bounding box center [1378, 72] width 50 height 19
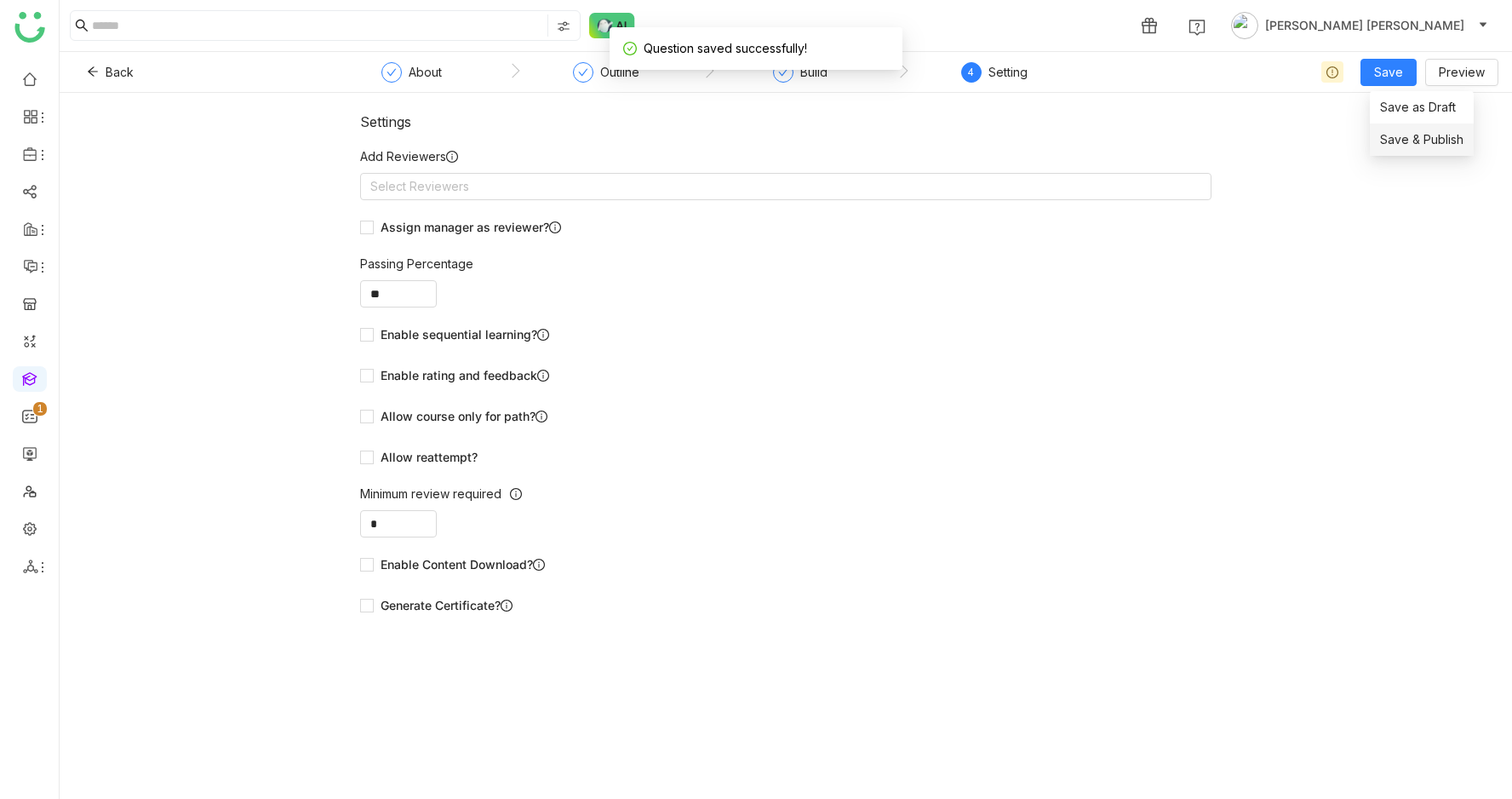
click at [1388, 153] on li "Save & Publish" at bounding box center [1422, 140] width 104 height 32
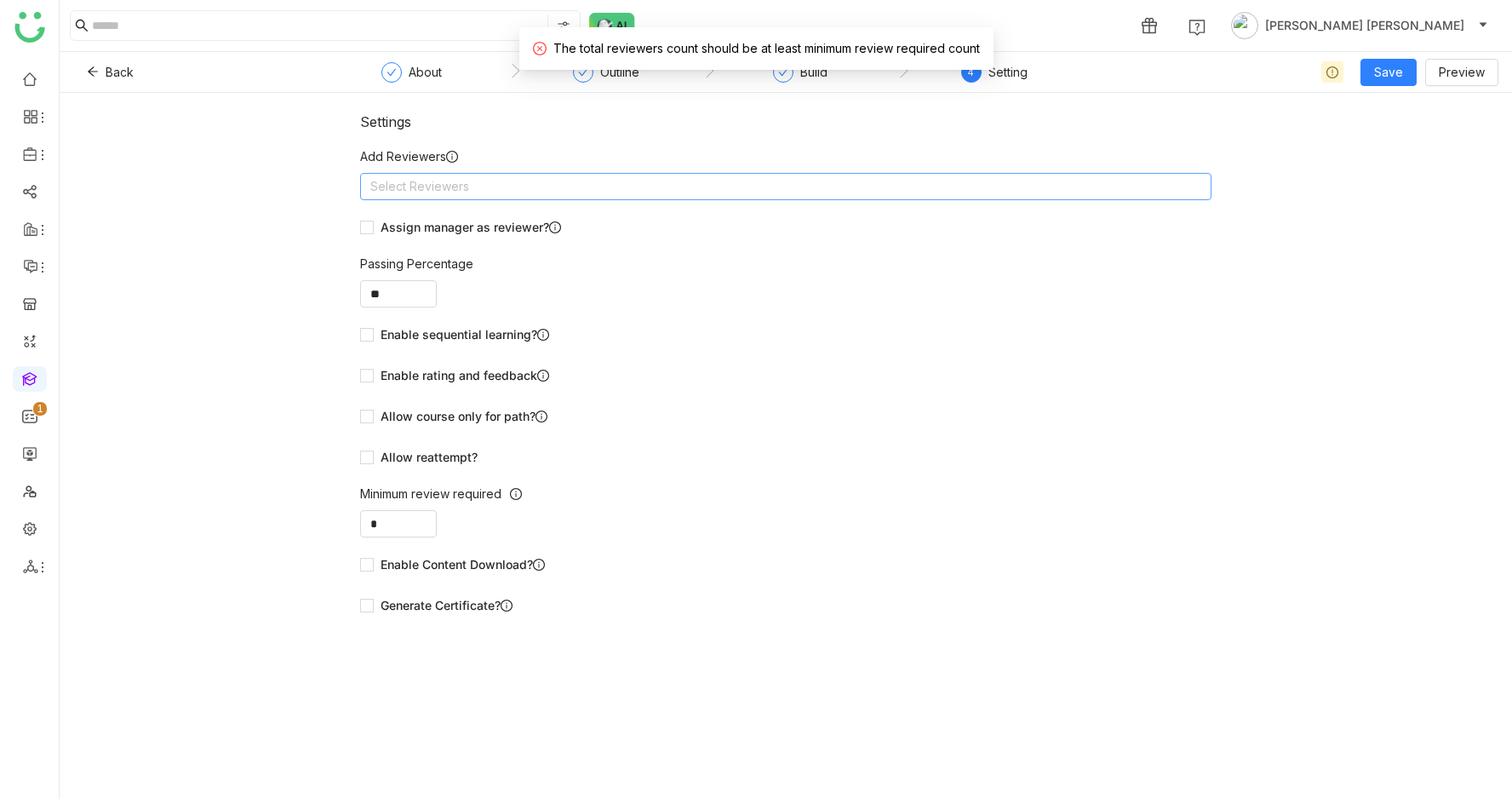
click at [553, 188] on nz-select-top-control "Select Reviewers" at bounding box center [785, 187] width 852 height 27
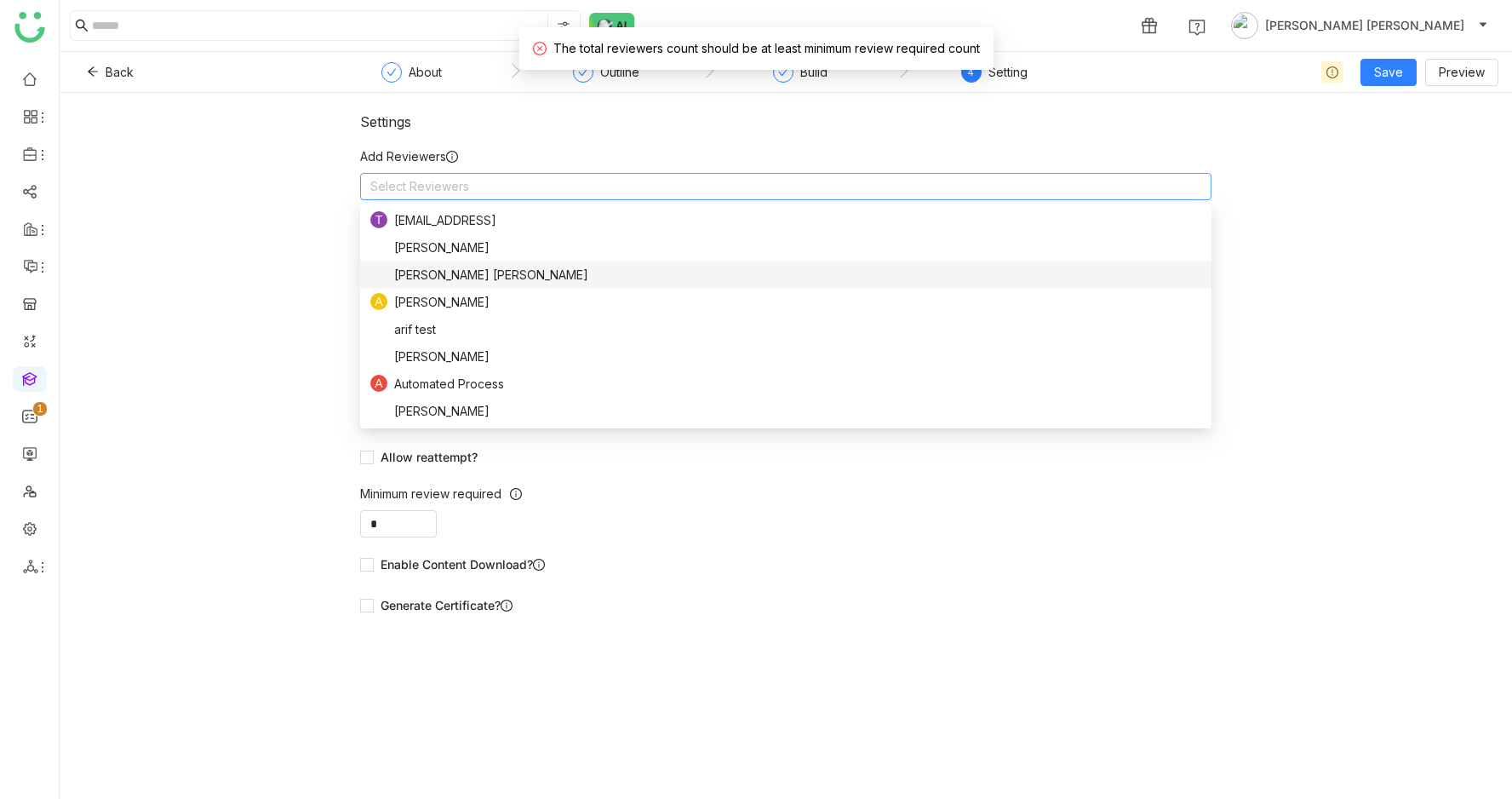
click at [468, 285] on nz-option-item "Anil Reddy Kesireddy" at bounding box center [785, 275] width 852 height 27
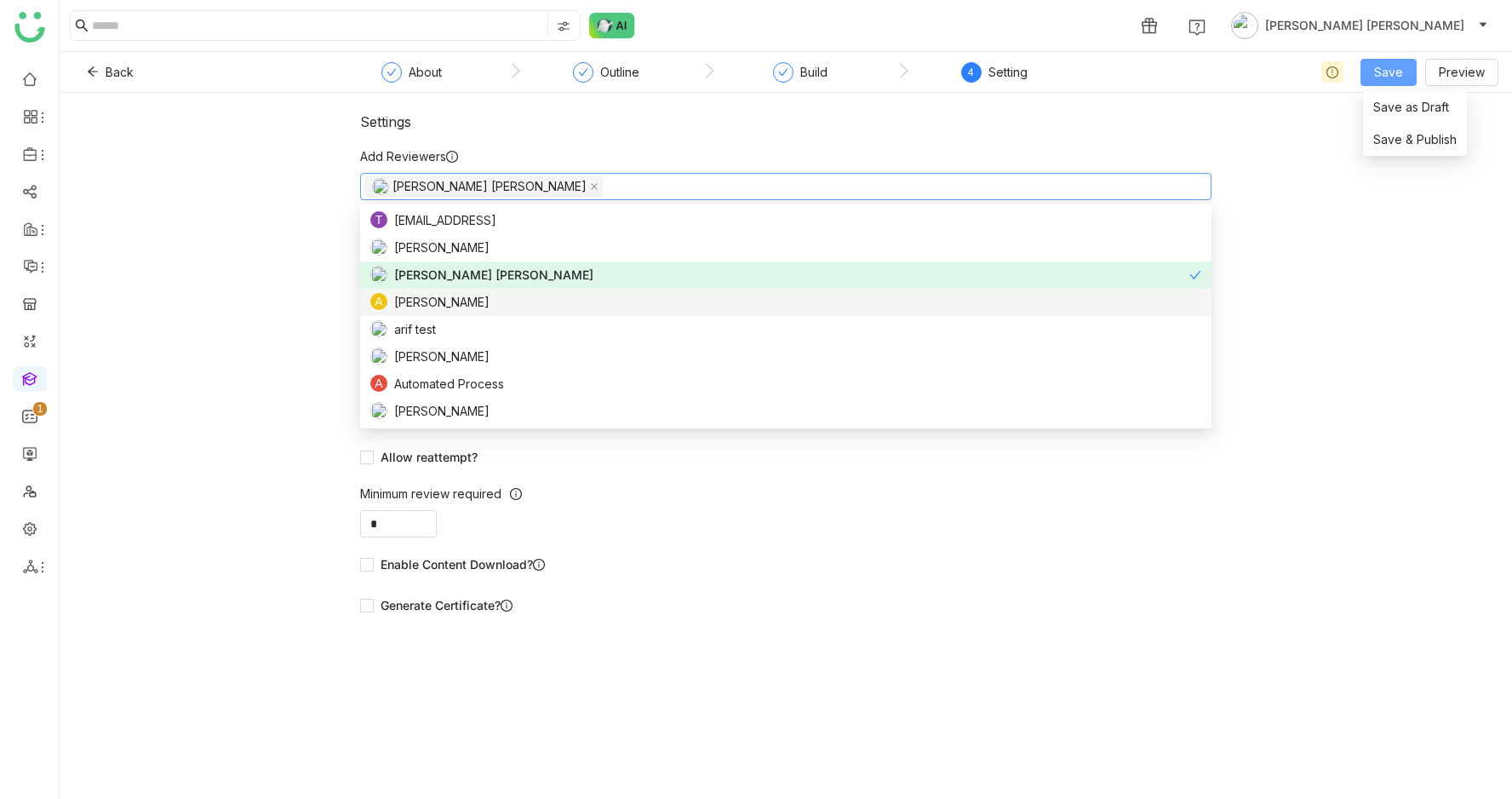
click at [1394, 64] on span "Save" at bounding box center [1389, 72] width 29 height 19
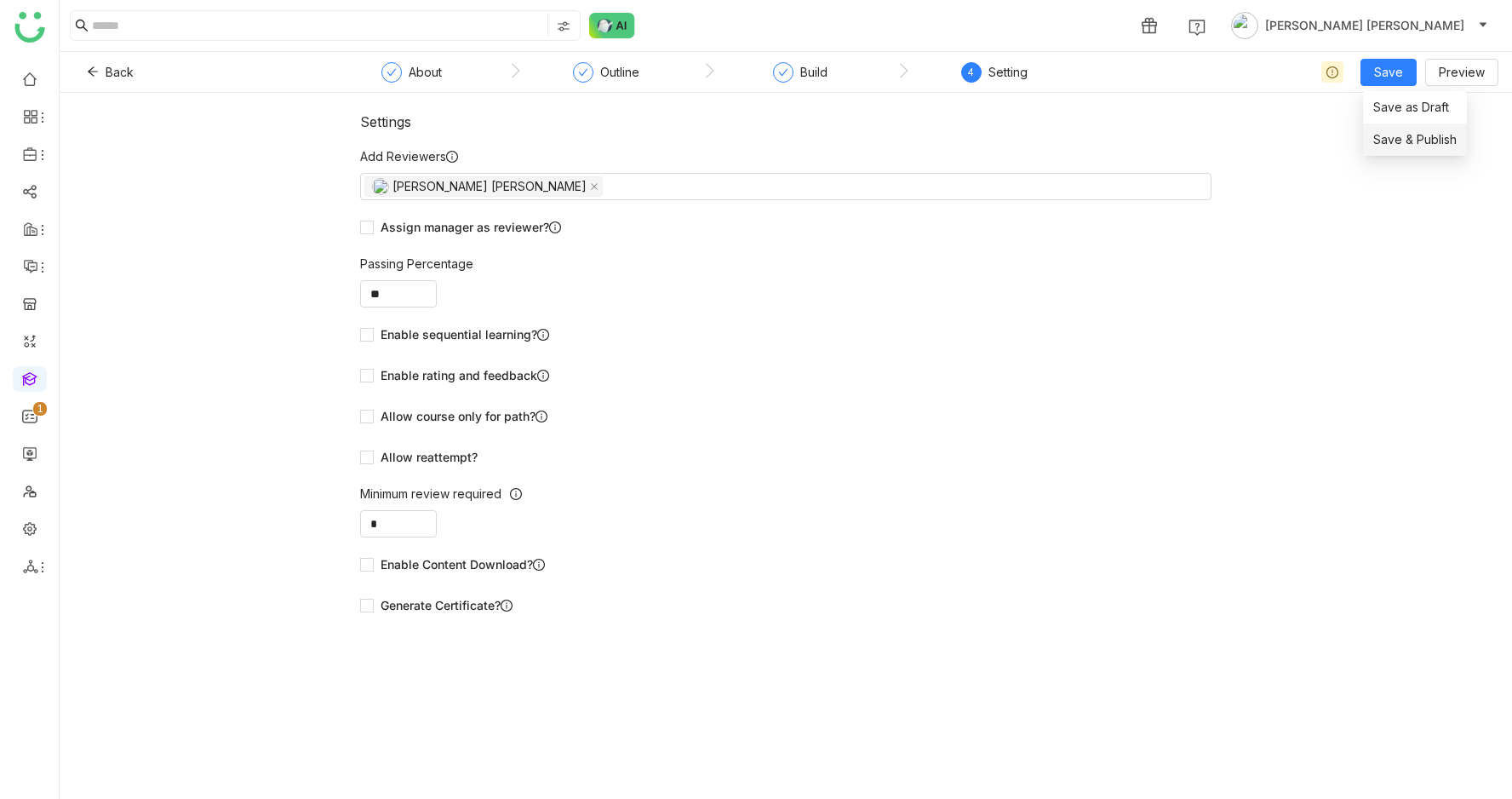
click at [1404, 127] on li "Save & Publish" at bounding box center [1416, 140] width 104 height 32
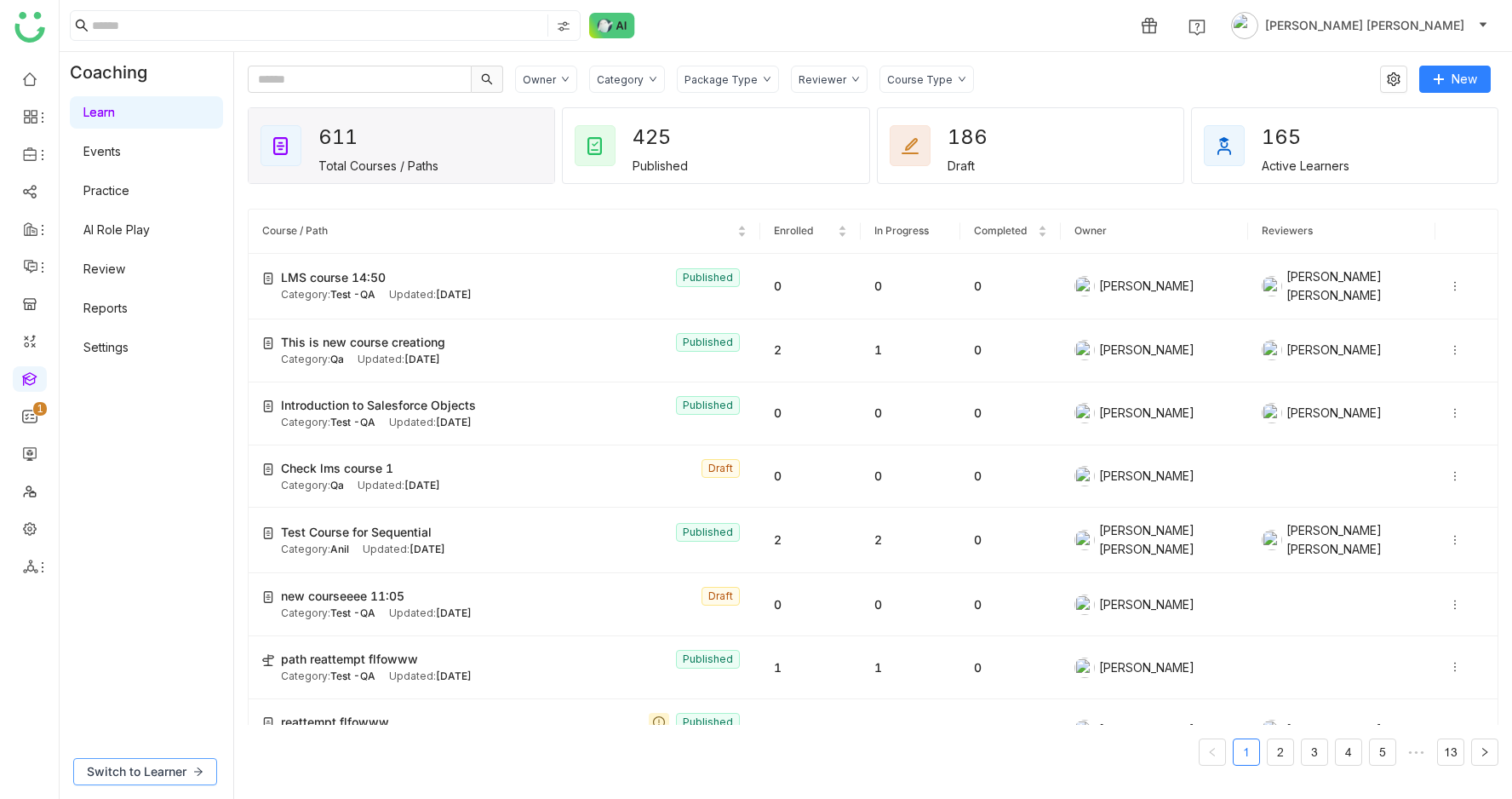
click at [102, 767] on span "Switch to Learner" at bounding box center [136, 772] width 100 height 19
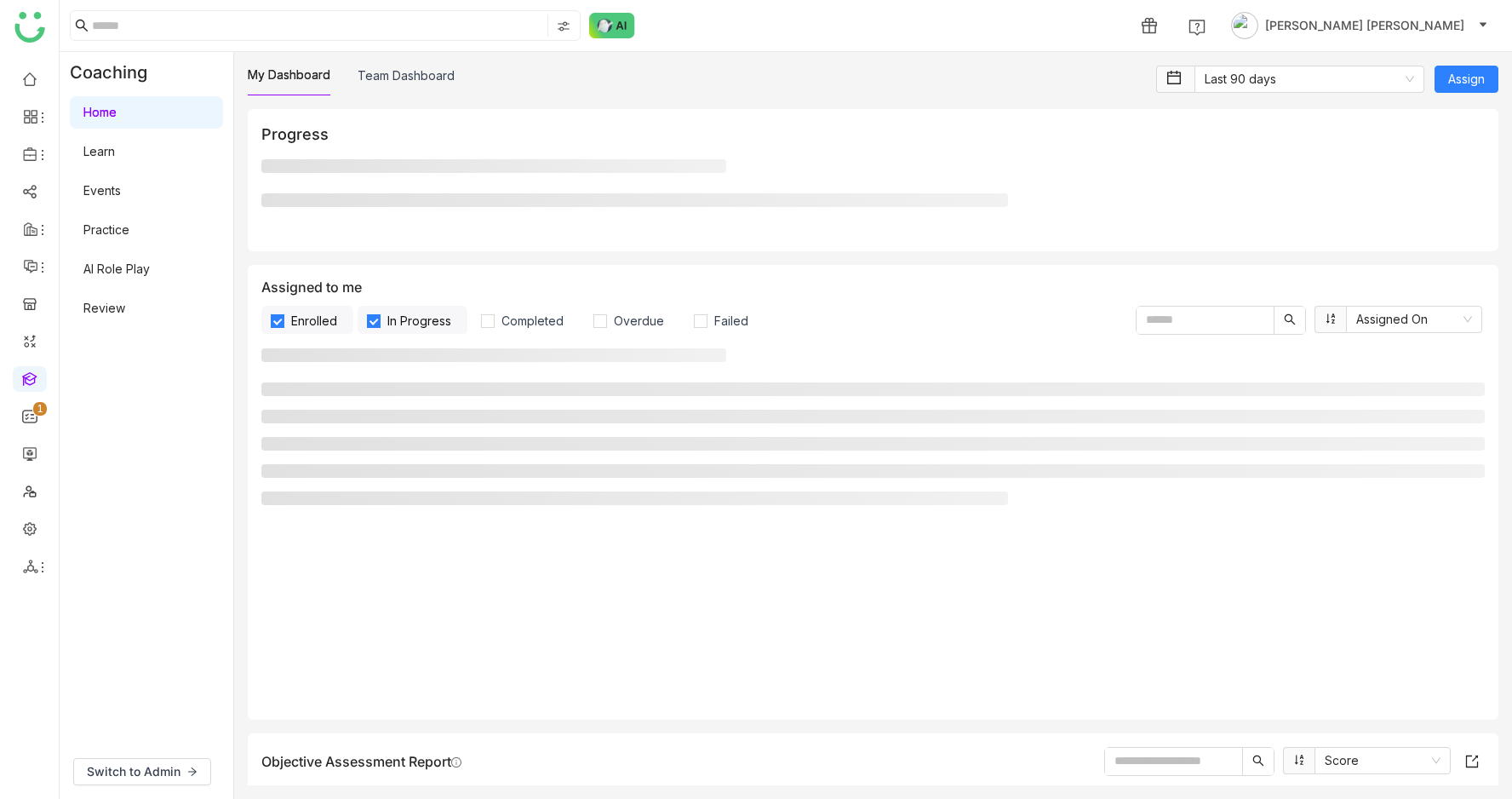
click at [115, 157] on link "Learn" at bounding box center [99, 151] width 32 height 14
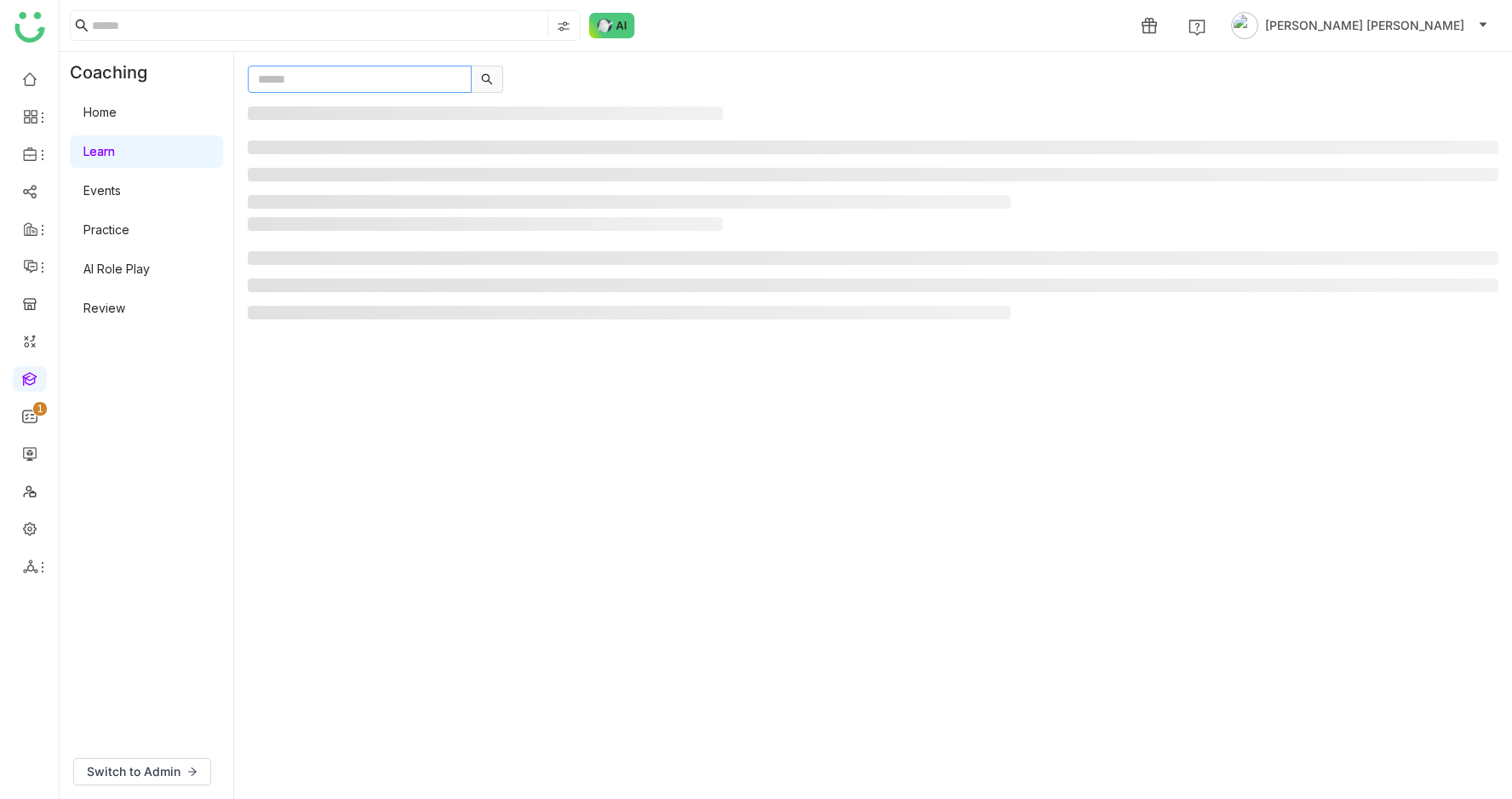
click at [359, 81] on input "text" at bounding box center [360, 79] width 224 height 27
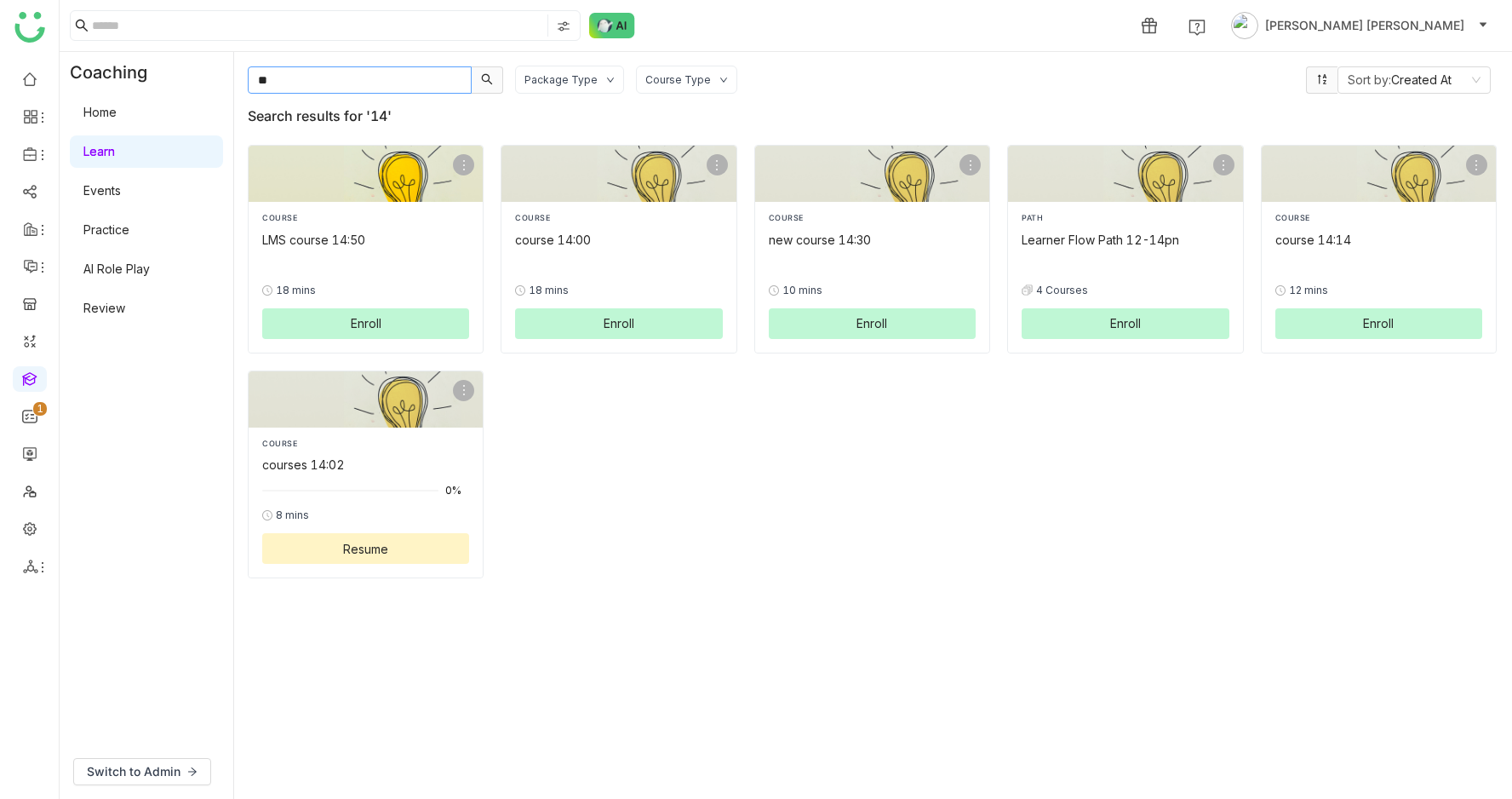
type input "**"
click at [361, 259] on div "0% 18 mins Enroll" at bounding box center [366, 298] width 207 height 84
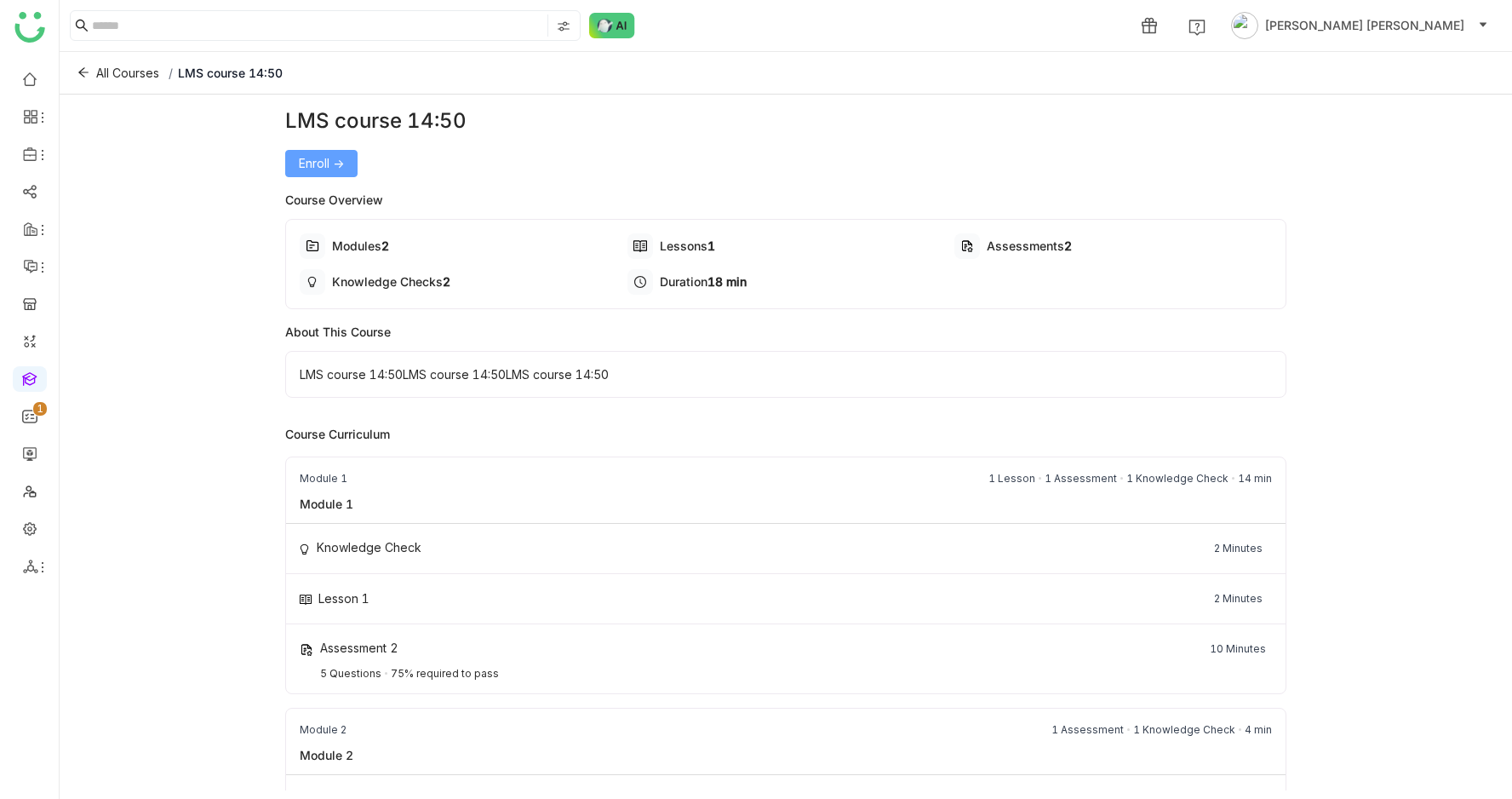
click at [327, 165] on span "Enroll ->" at bounding box center [322, 164] width 45 height 19
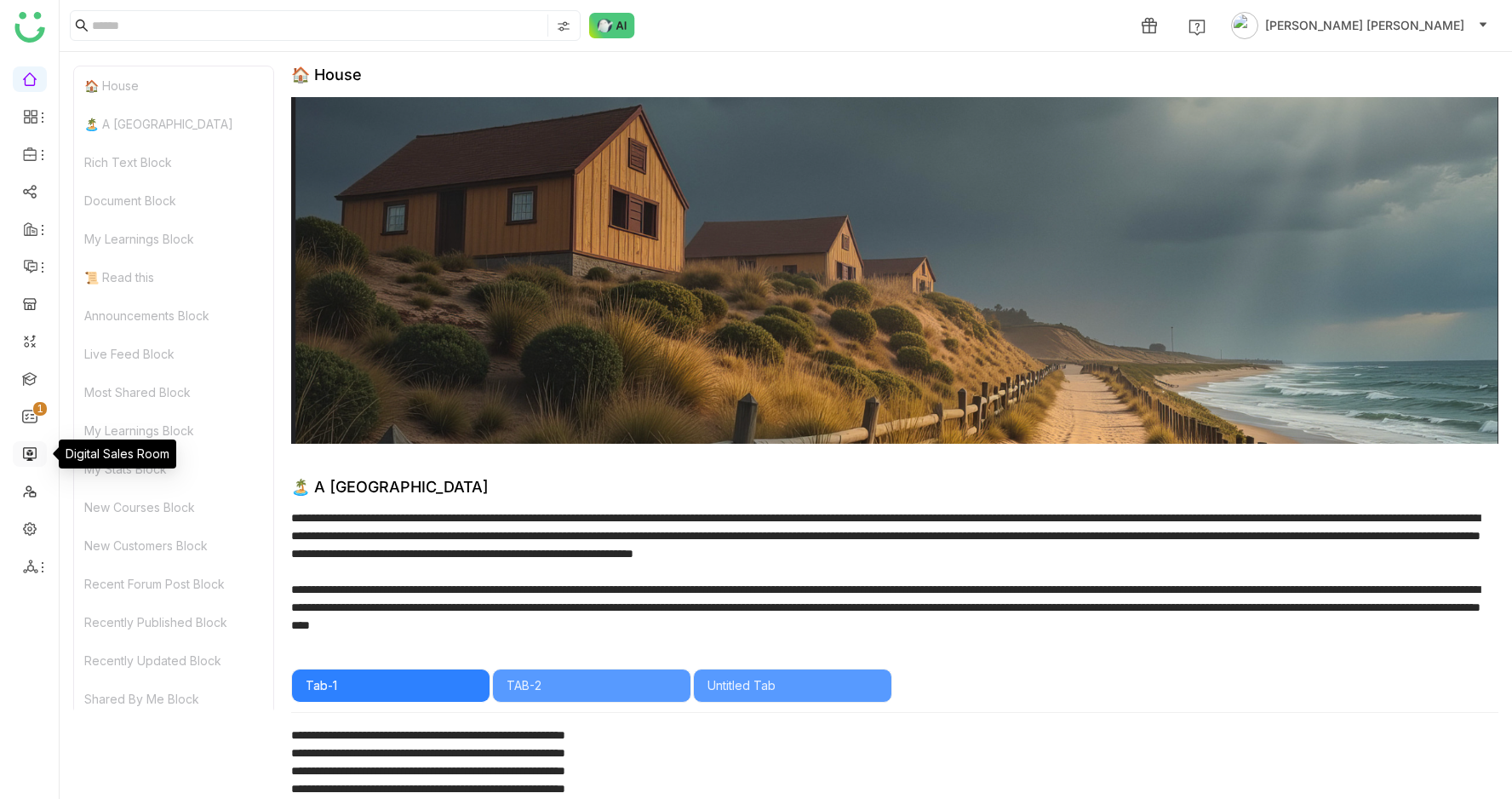
click at [29, 452] on link at bounding box center [30, 452] width 15 height 14
click at [25, 458] on link at bounding box center [30, 452] width 15 height 14
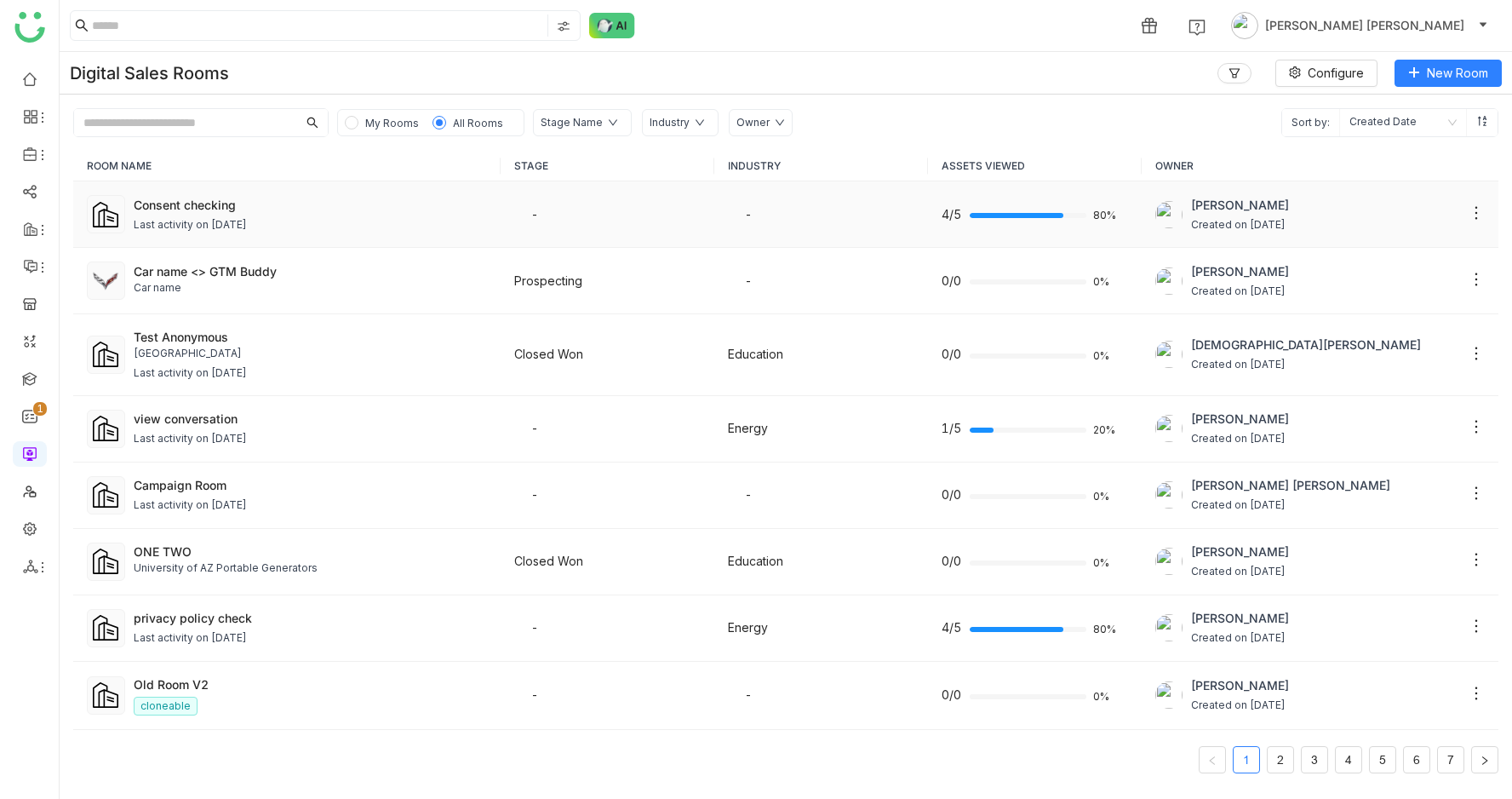
click at [466, 221] on div "Last activity on Aug 18, 2025" at bounding box center [310, 225] width 354 height 16
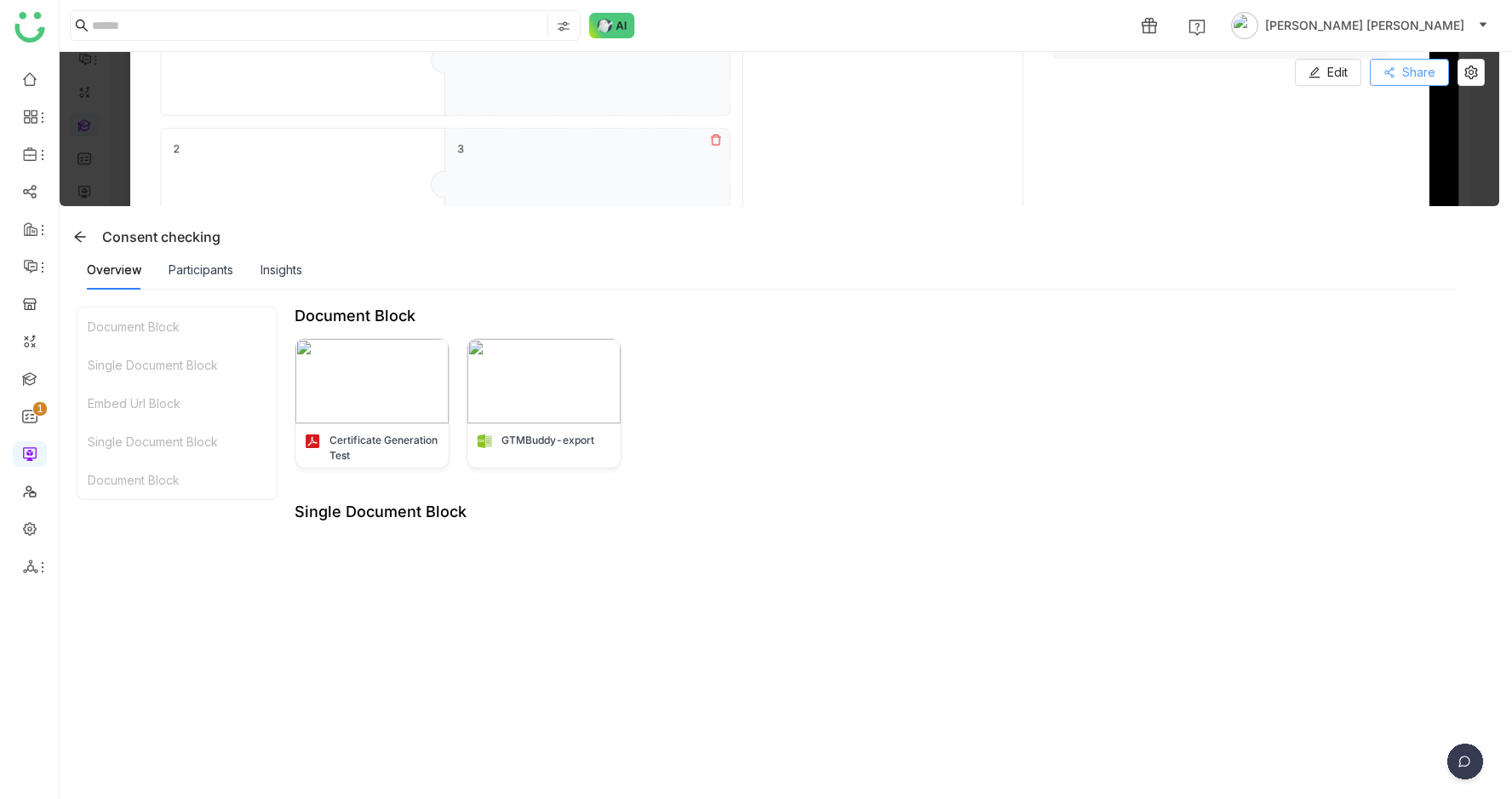
click at [1436, 70] on span "Share" at bounding box center [1419, 72] width 33 height 19
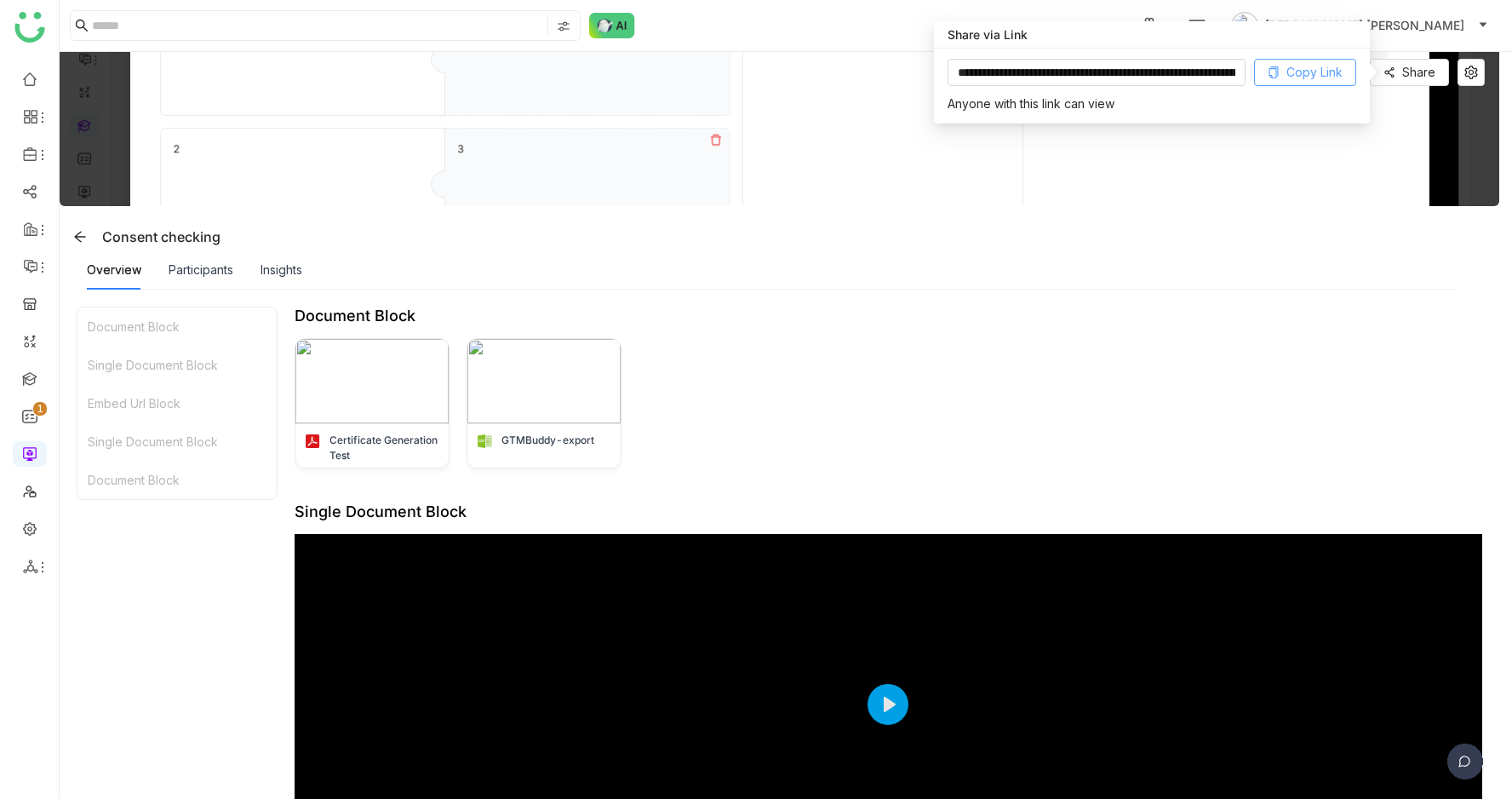
click at [1323, 72] on span "Copy Link" at bounding box center [1315, 72] width 56 height 19
click at [1283, 64] on button "Copy Link" at bounding box center [1306, 72] width 102 height 27
click at [1300, 66] on span "Copy Link" at bounding box center [1315, 72] width 56 height 19
click at [1306, 70] on span "Copy Link" at bounding box center [1315, 72] width 56 height 19
click at [1291, 78] on span "Copy Link" at bounding box center [1315, 72] width 56 height 19
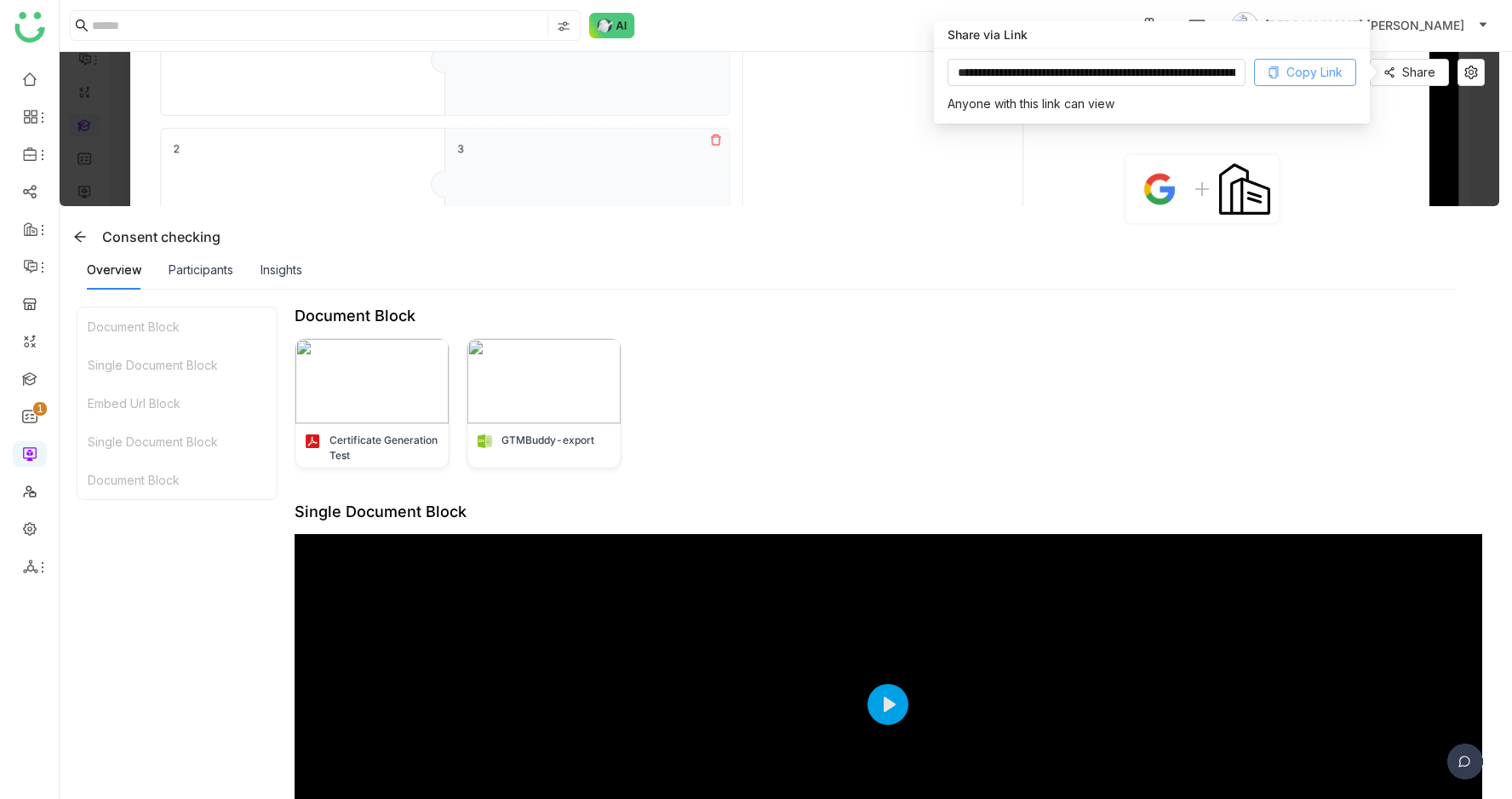
click at [1305, 84] on button "Copy Link" at bounding box center [1306, 72] width 102 height 27
click at [1315, 69] on span "Copy Link" at bounding box center [1315, 72] width 56 height 19
click at [1301, 67] on span "Copy Link" at bounding box center [1315, 72] width 56 height 19
